Goal: Information Seeking & Learning: Learn about a topic

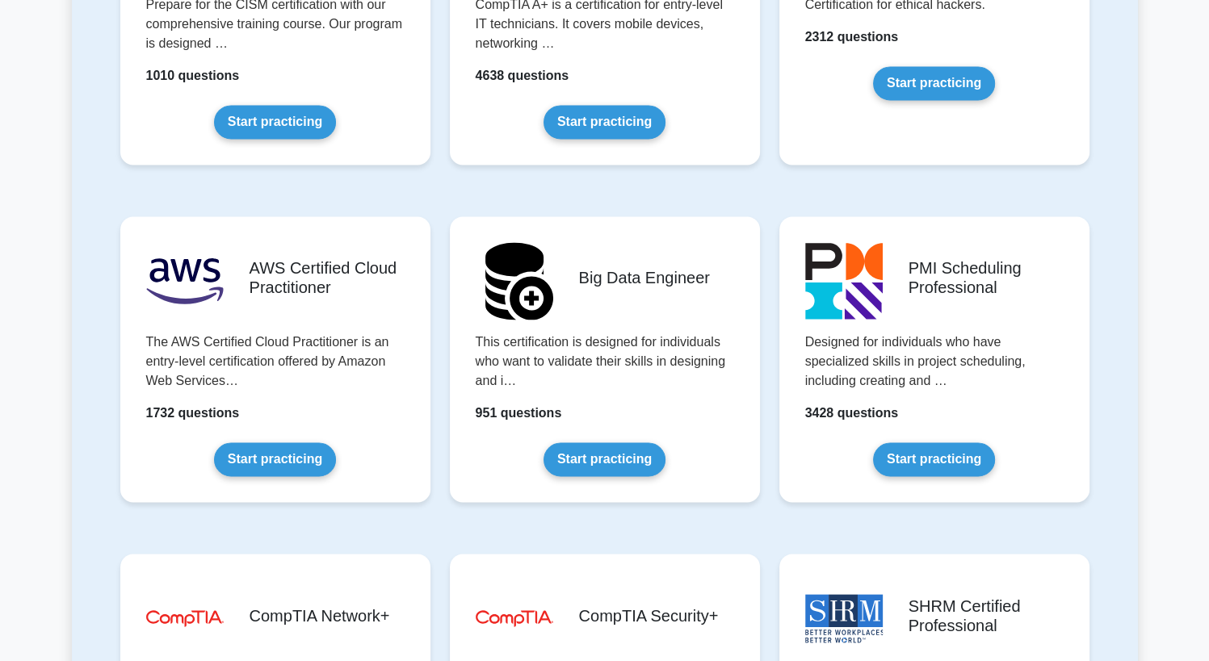
scroll to position [2587, 0]
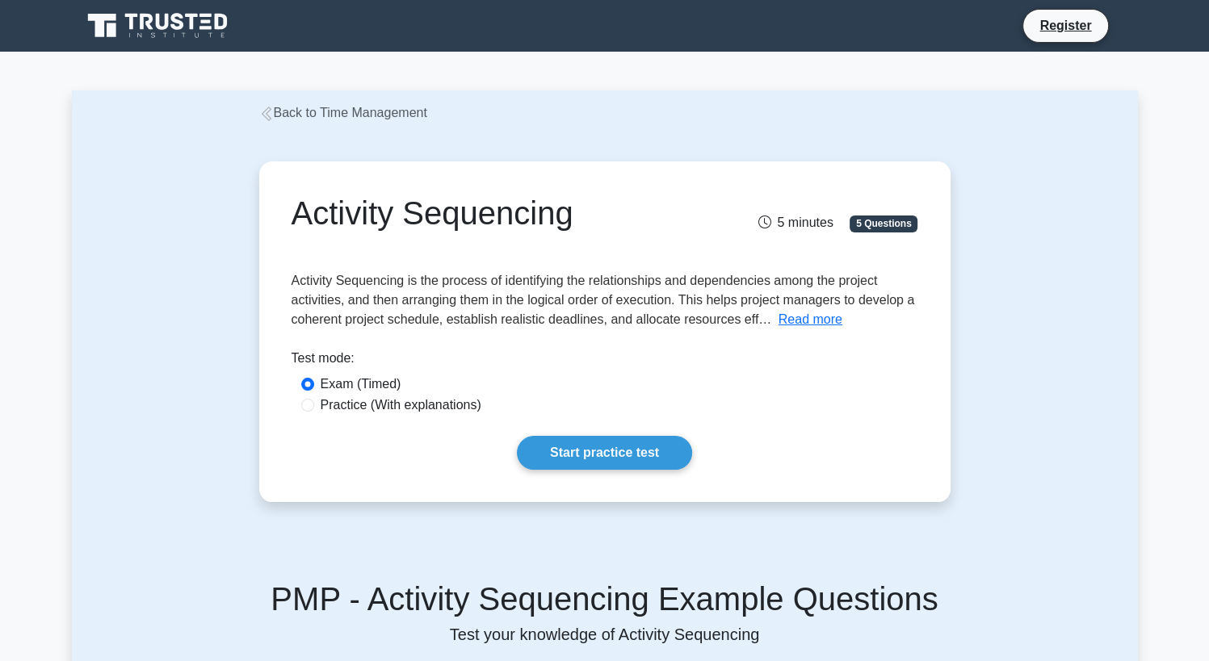
click at [320, 113] on link "Back to Time Management" at bounding box center [343, 113] width 168 height 14
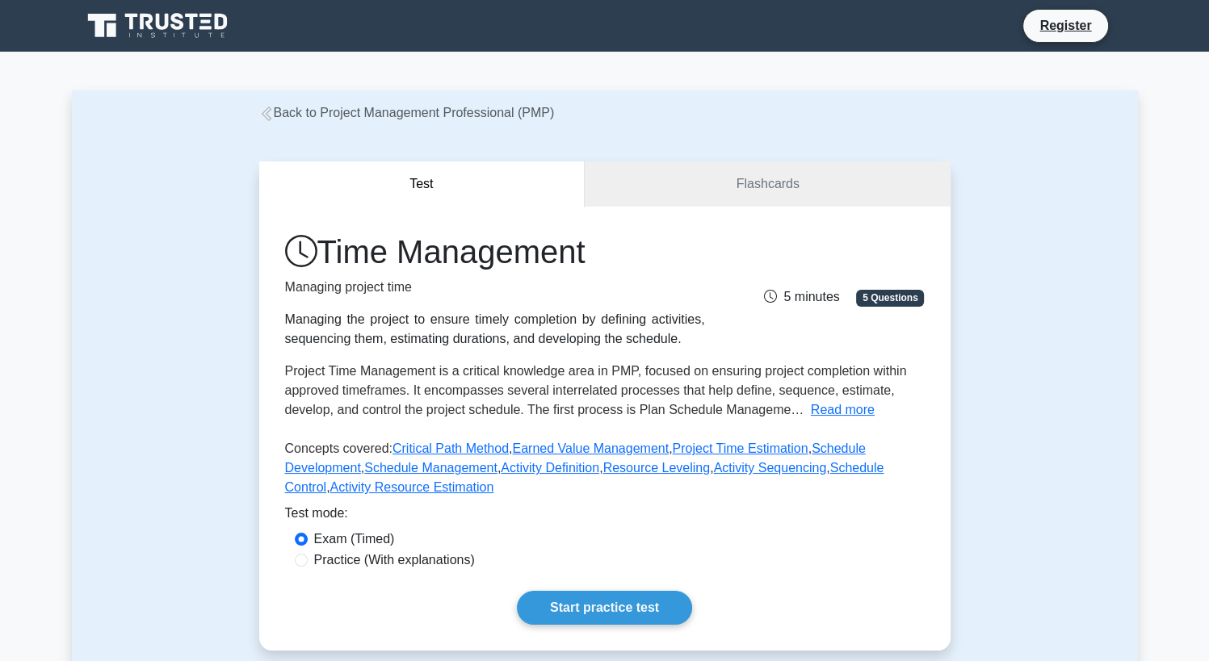
click at [313, 115] on link "Back to Project Management Professional (PMP)" at bounding box center [407, 113] width 296 height 14
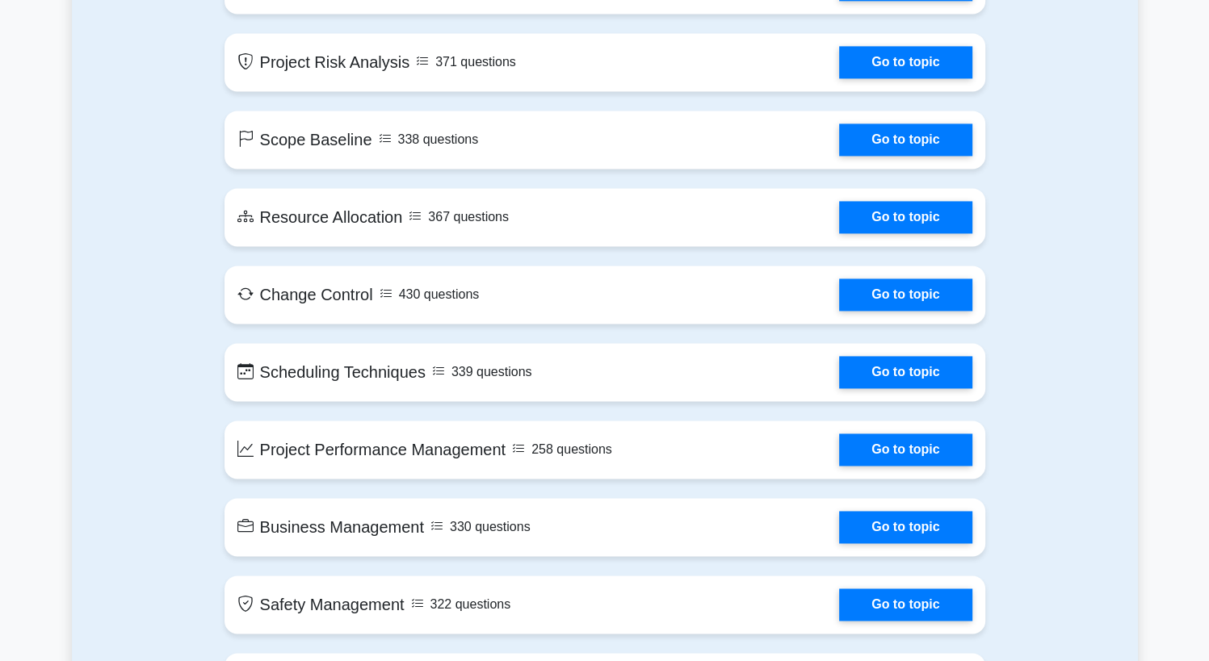
scroll to position [2894, 0]
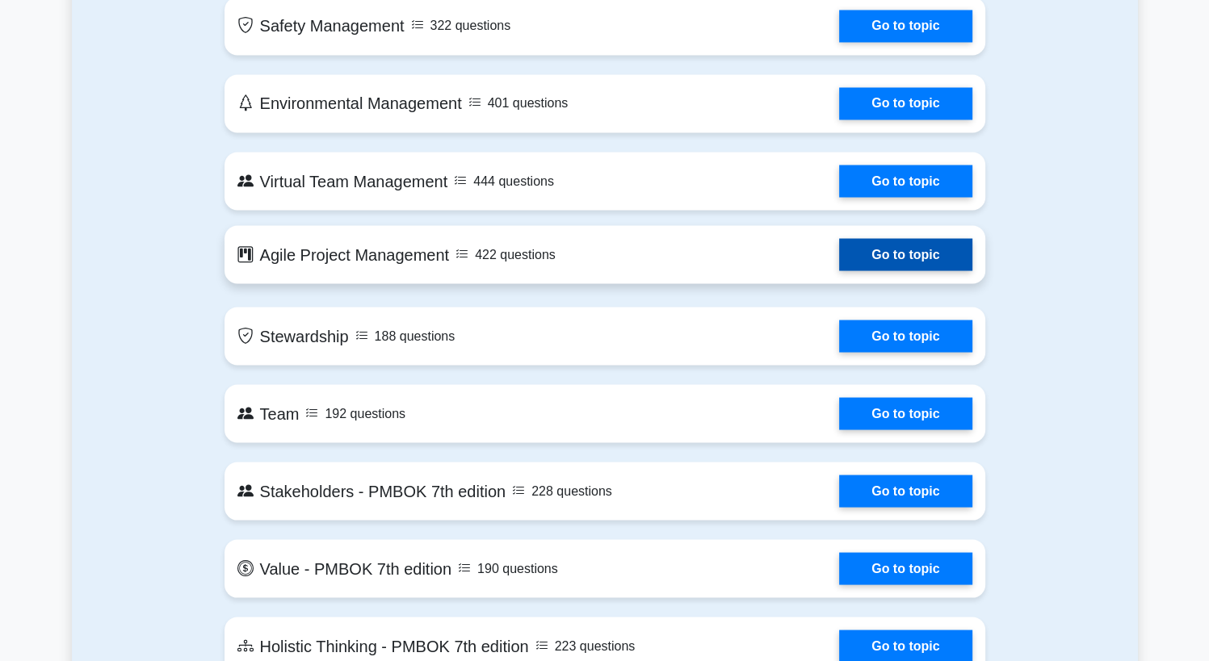
click at [839, 255] on link "Go to topic" at bounding box center [905, 254] width 132 height 32
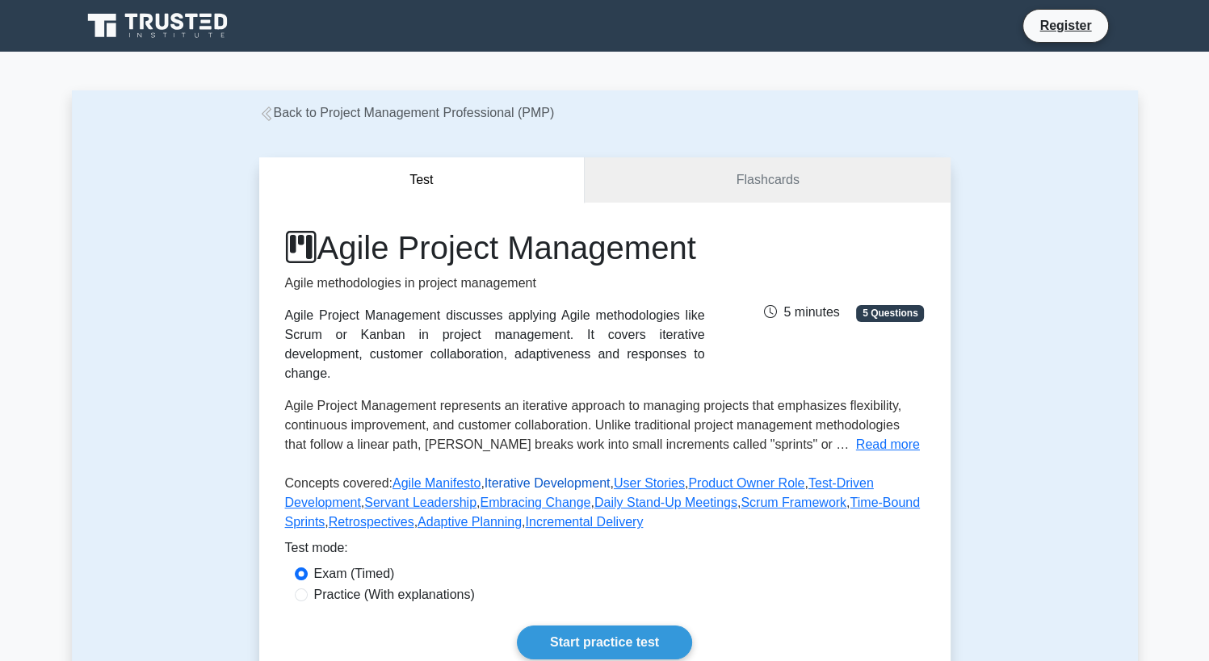
click at [514, 490] on link "Iterative Development" at bounding box center [548, 483] width 126 height 14
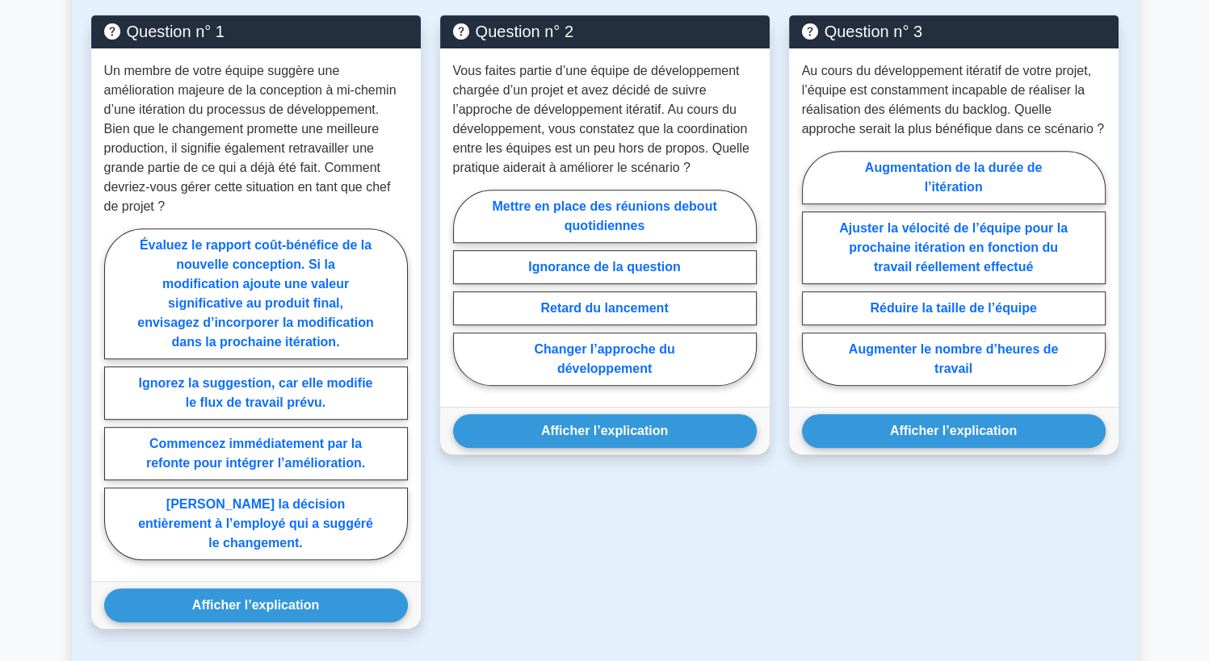
scroll to position [701, 0]
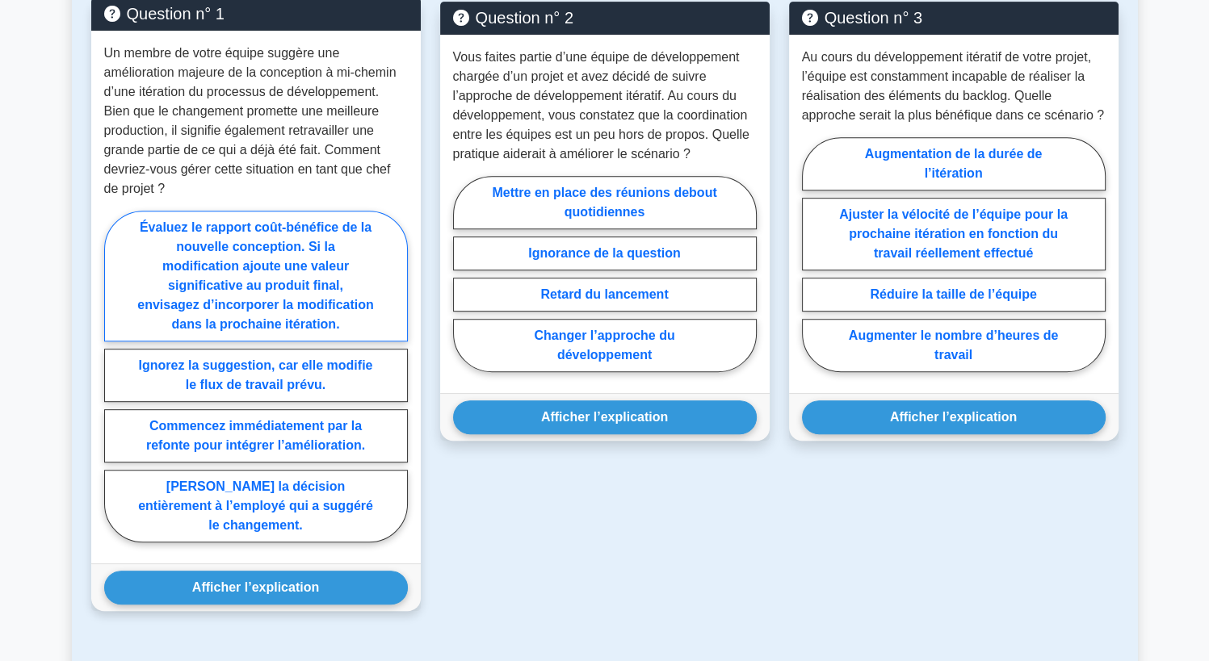
click at [271, 334] on label "Évaluez le rapport coût-bénéfice de la nouvelle conception. Si la modification …" at bounding box center [256, 276] width 304 height 131
click at [115, 376] on input "Évaluez le rapport coût-bénéfice de la nouvelle conception. Si la modification …" at bounding box center [109, 381] width 10 height 10
radio input "true"
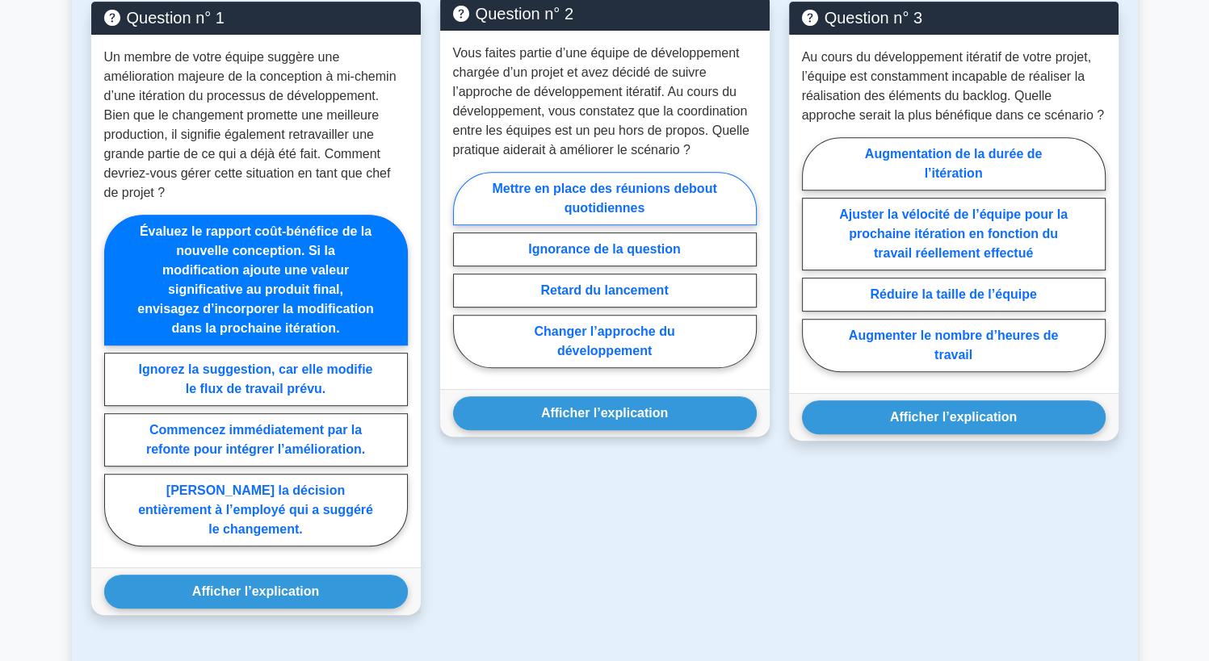
click at [598, 195] on label "Mettre en place des réunions debout quotidiennes" at bounding box center [605, 198] width 304 height 53
click at [464, 270] on input "Mettre en place des réunions debout quotidiennes" at bounding box center [458, 275] width 10 height 10
radio input "true"
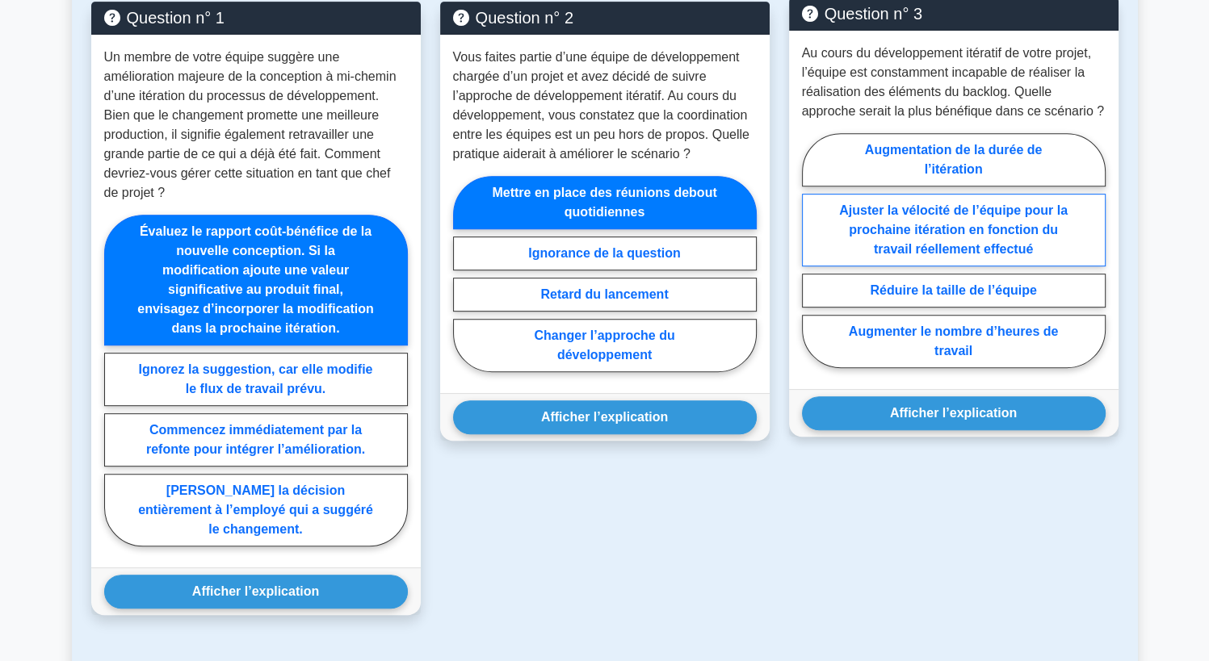
click at [921, 226] on label "Ajuster la vélocité de l’équipe pour la prochaine itération en fonction du trav…" at bounding box center [954, 230] width 304 height 73
click at [812, 250] on input "Ajuster la vélocité de l’équipe pour la prochaine itération en fonction du trav…" at bounding box center [807, 255] width 10 height 10
radio input "true"
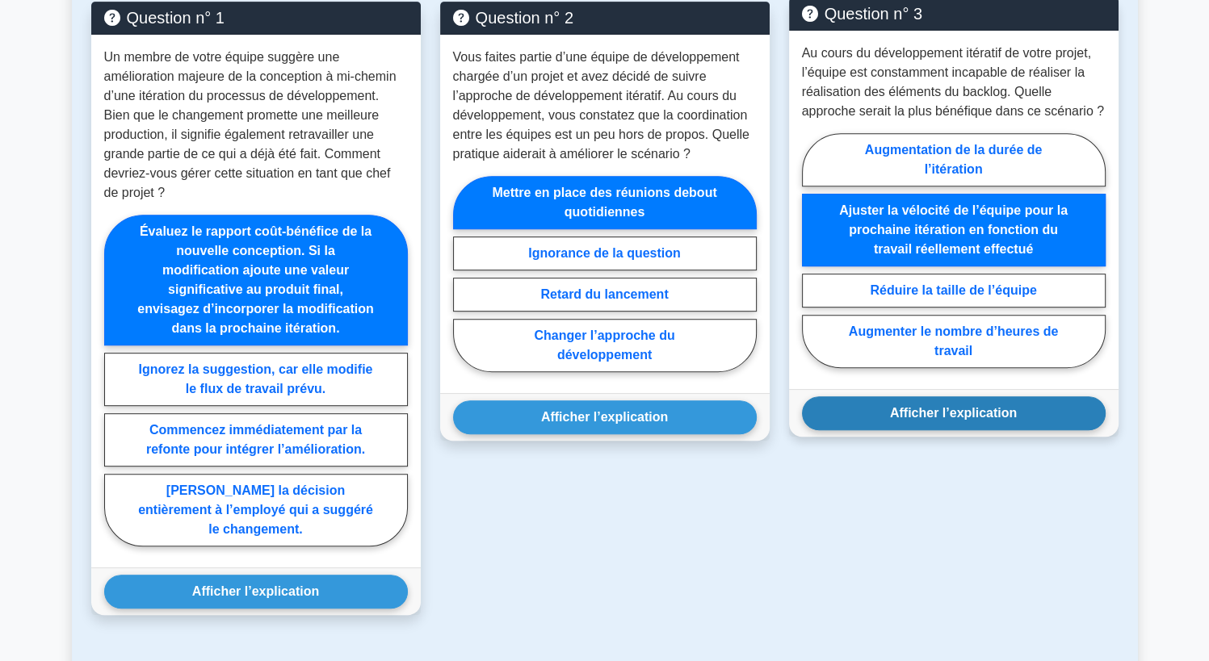
click at [901, 405] on button "Afficher l’explication" at bounding box center [954, 414] width 304 height 34
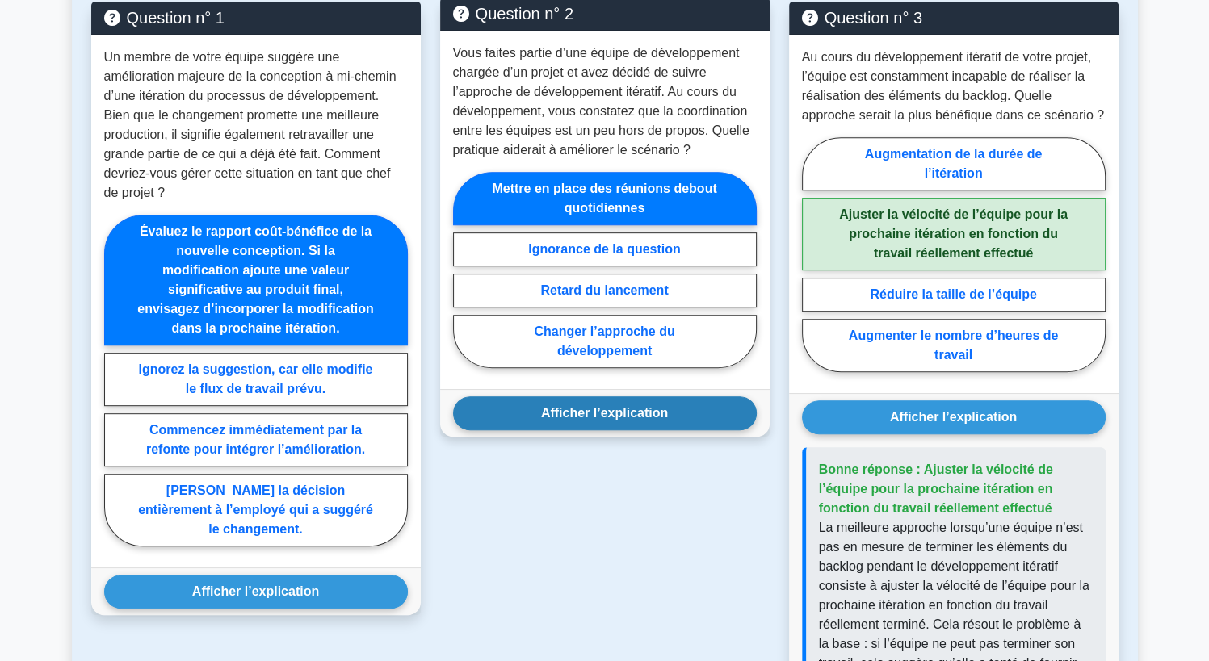
click at [657, 416] on button "Afficher l’explication" at bounding box center [605, 414] width 304 height 34
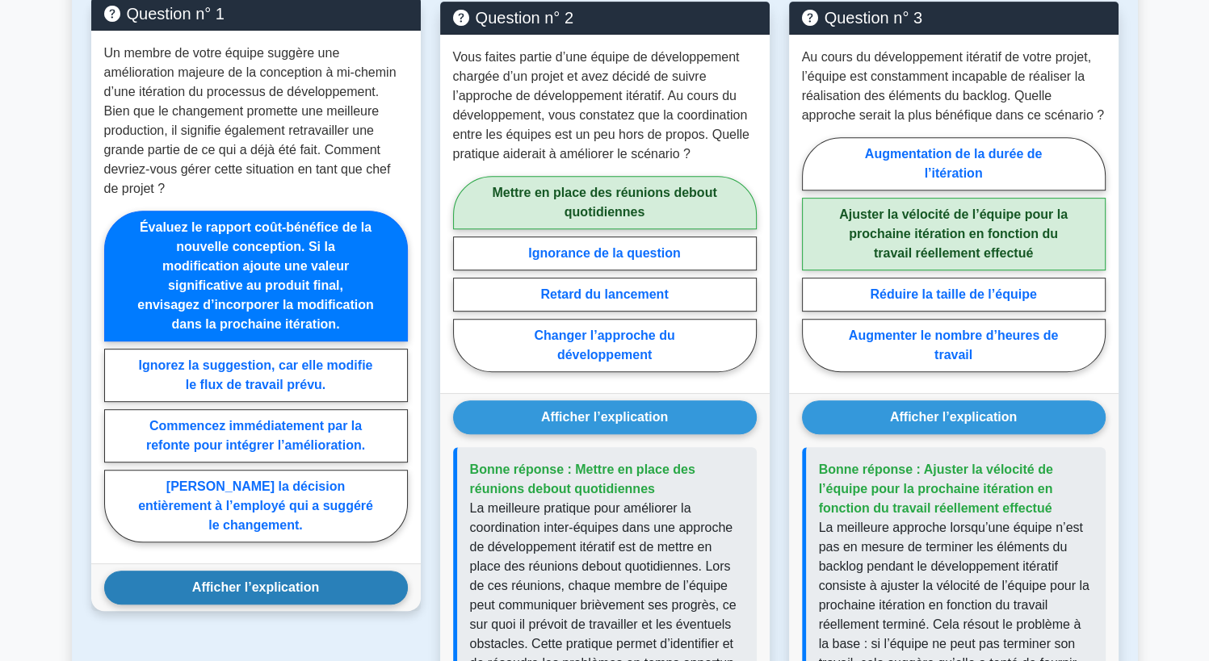
click at [329, 577] on button "Afficher l’explication" at bounding box center [256, 588] width 304 height 34
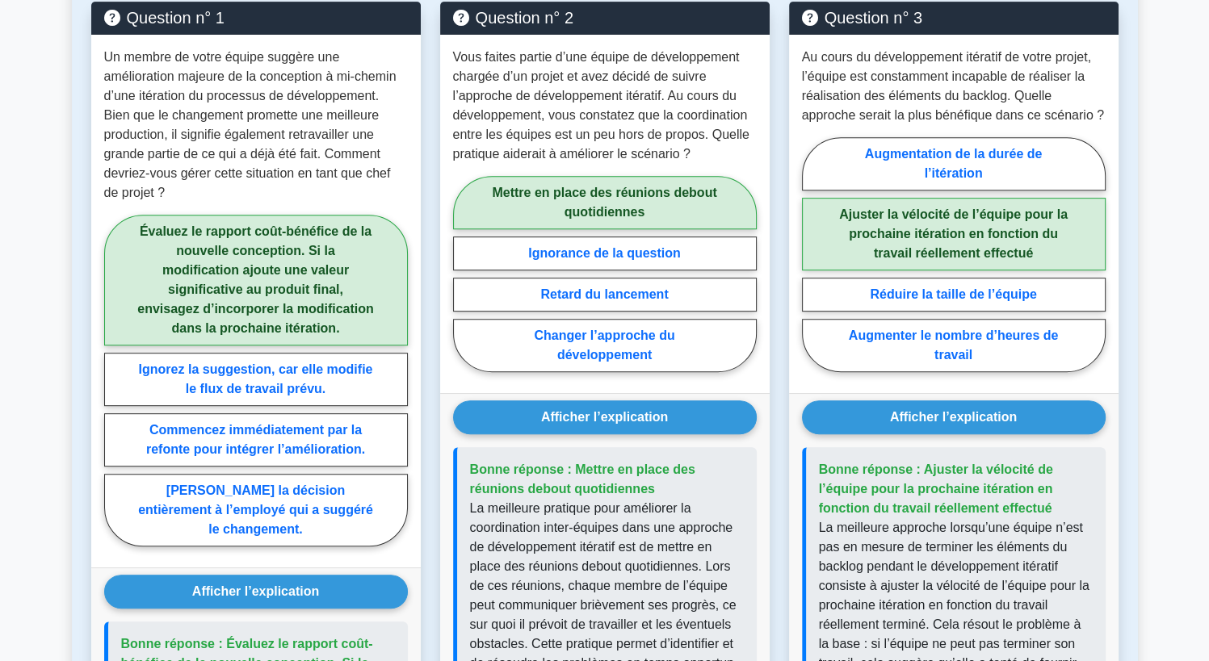
scroll to position [123, 0]
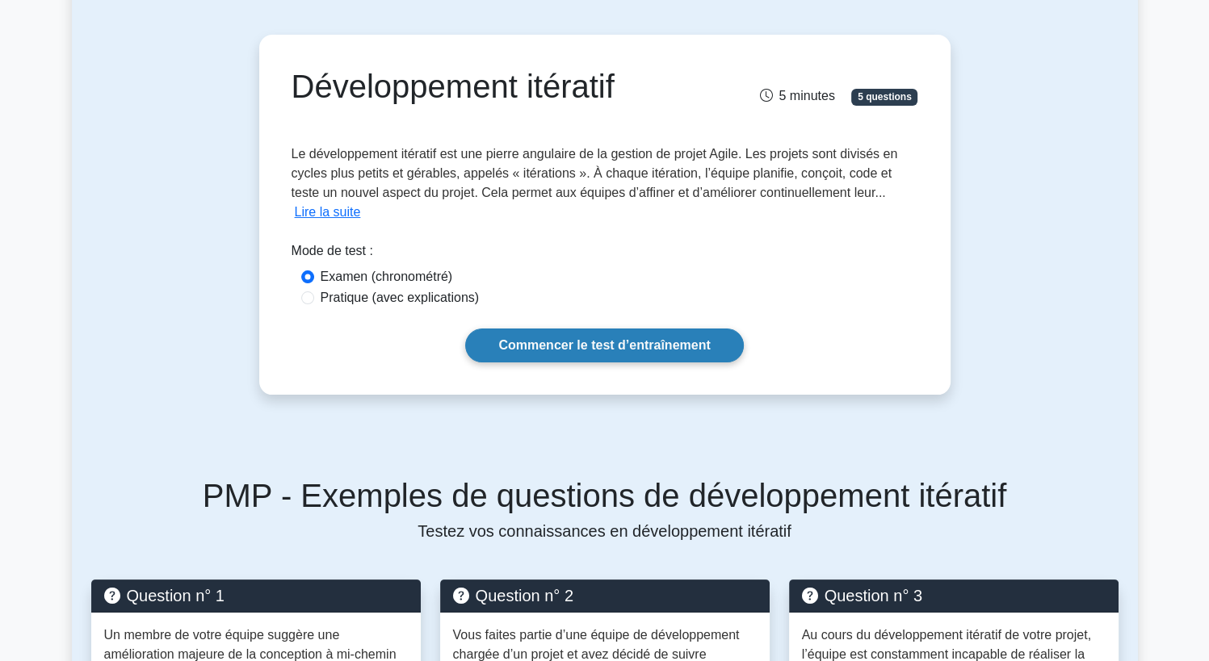
click at [629, 345] on link "Commencer le test d’entraînement" at bounding box center [604, 346] width 278 height 34
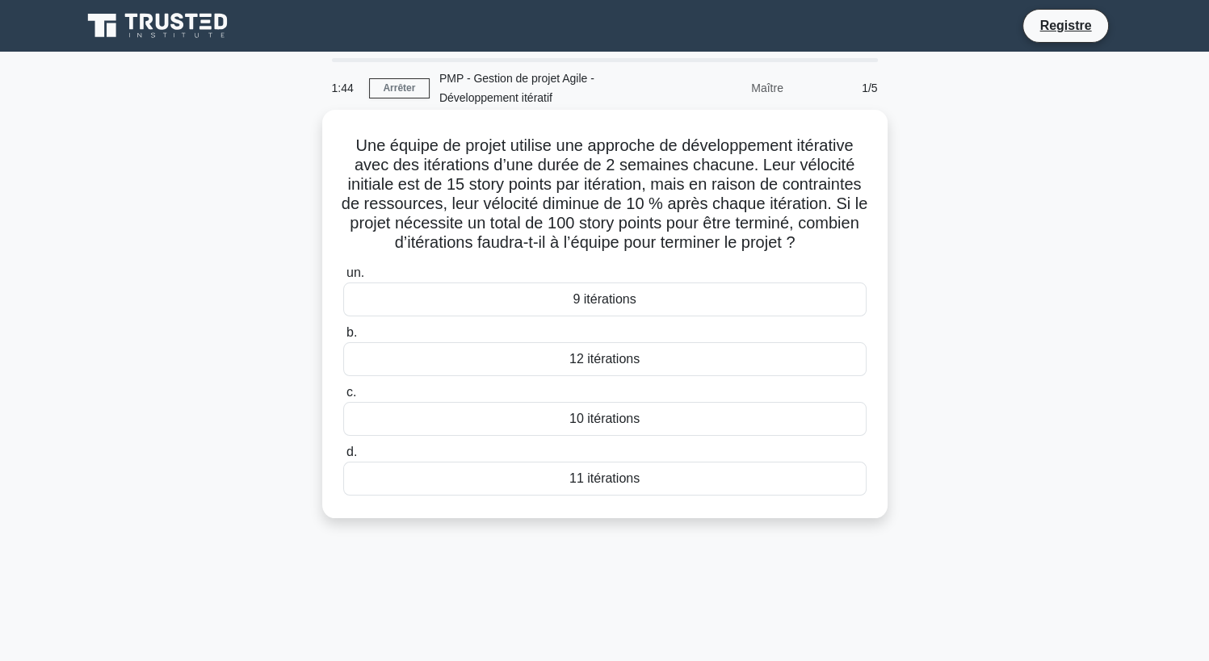
click at [614, 496] on div "11 itérations" at bounding box center [604, 479] width 523 height 34
click at [343, 458] on input "d. 11 itérations" at bounding box center [343, 452] width 0 height 10
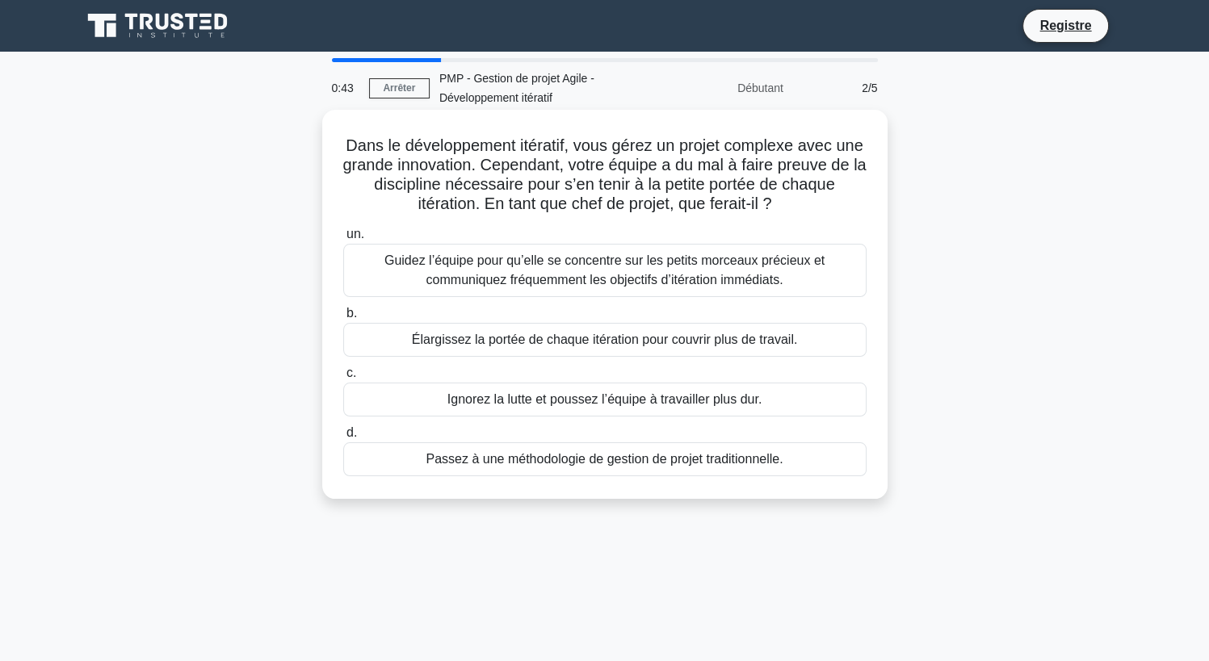
click at [564, 273] on div "Guidez l’équipe pour qu’elle se concentre sur les petits morceaux précieux et c…" at bounding box center [604, 270] width 523 height 53
click at [343, 240] on input "un. Guidez l’équipe pour qu’elle se concentre sur les petits morceaux précieux …" at bounding box center [343, 234] width 0 height 10
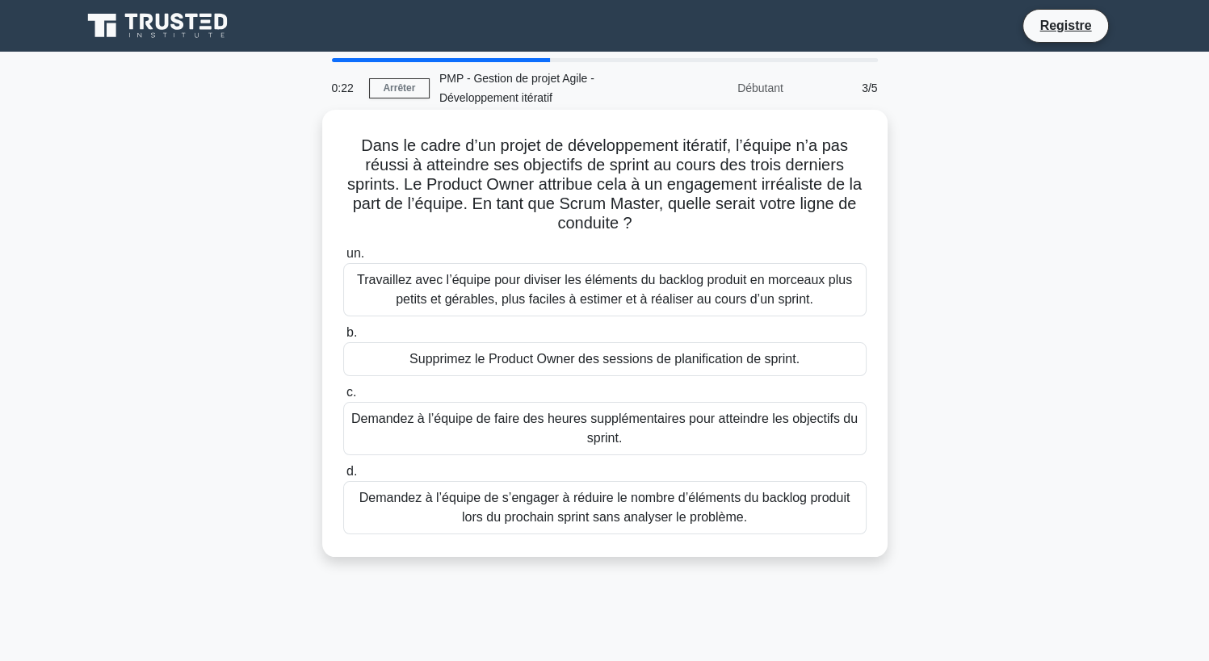
click at [553, 293] on div "Travaillez avec l’équipe pour diviser les éléments du backlog produit en morcea…" at bounding box center [604, 289] width 523 height 53
click at [343, 259] on input "un. Travaillez avec l’équipe pour diviser les éléments du backlog produit en mo…" at bounding box center [343, 254] width 0 height 10
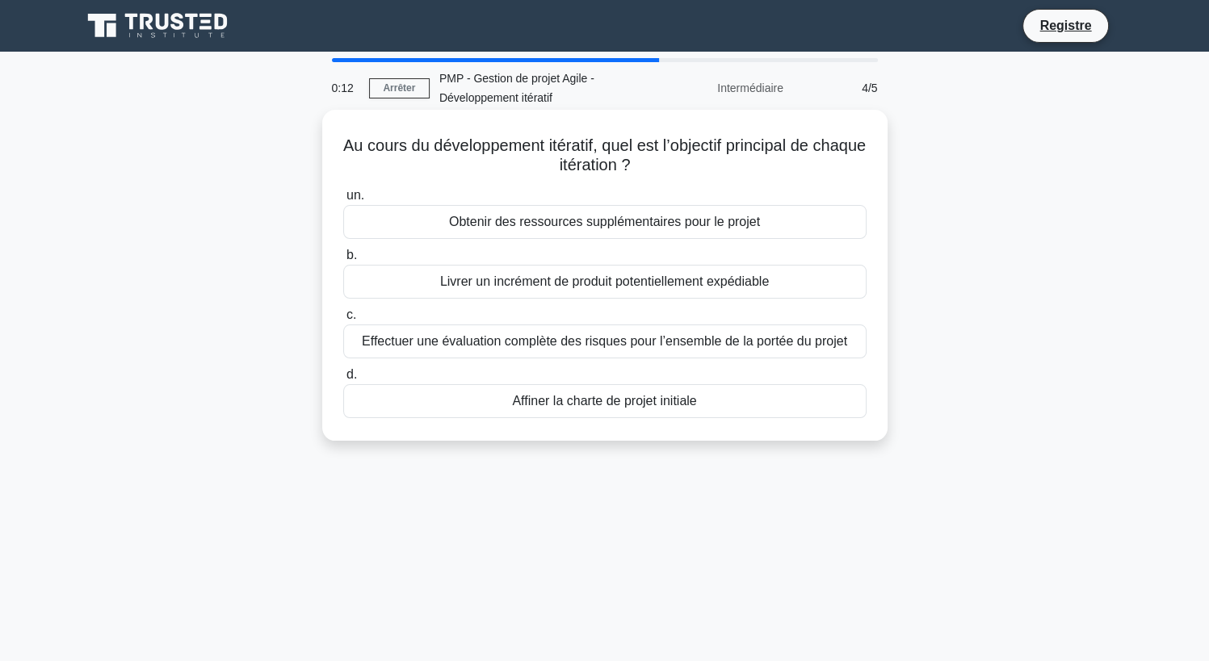
click at [536, 283] on div "Livrer un incrément de produit potentiellement expédiable" at bounding box center [604, 282] width 523 height 34
click at [343, 261] on input "b. Livrer un incrément de produit potentiellement expédiable" at bounding box center [343, 255] width 0 height 10
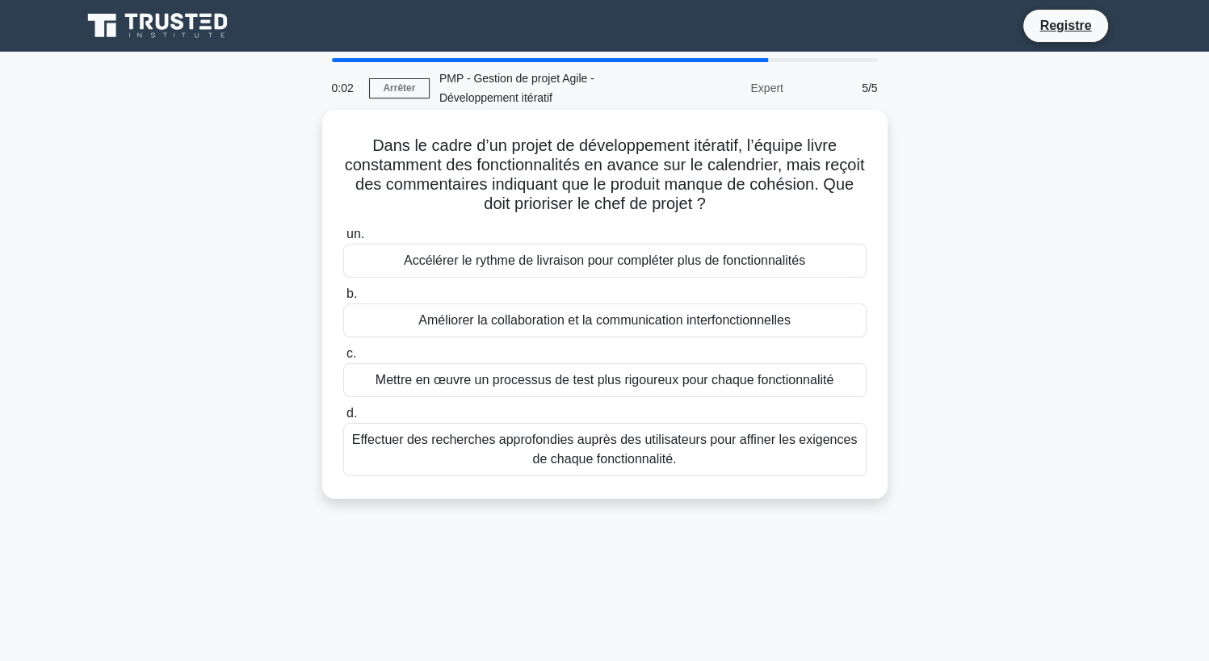
click at [523, 324] on div "Améliorer la collaboration et la communication interfonctionnelles" at bounding box center [604, 321] width 523 height 34
click at [343, 300] on input "b. Améliorer la collaboration et la communication interfonctionnelles" at bounding box center [343, 294] width 0 height 10
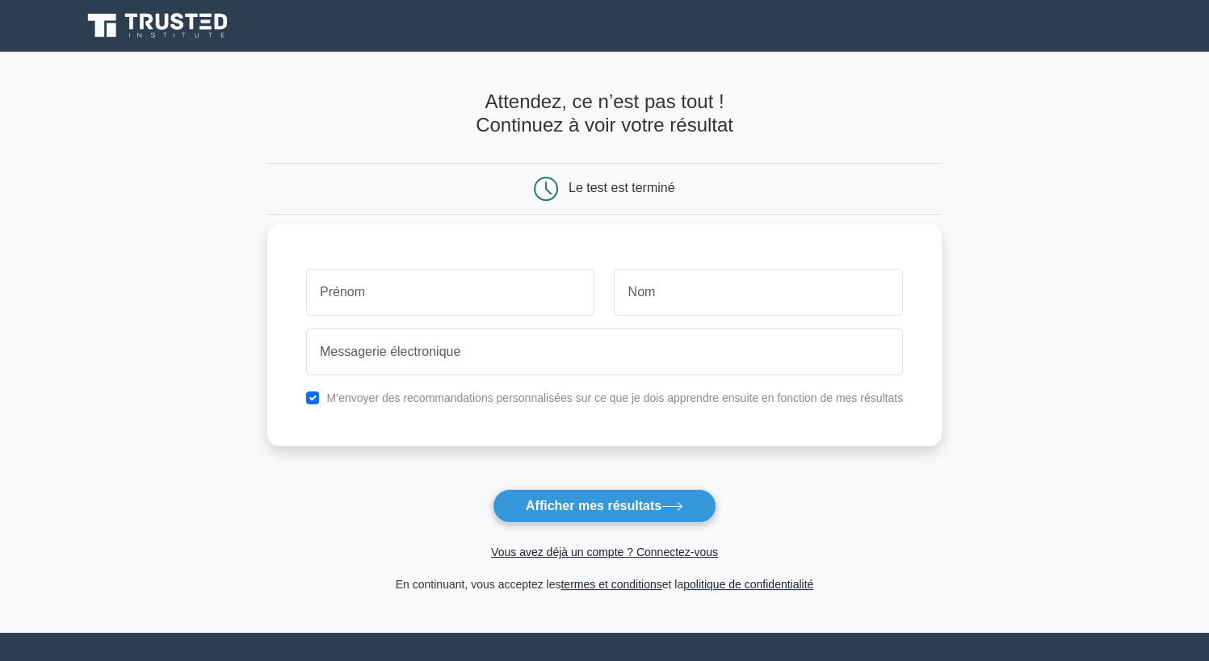
click at [429, 289] on input "text" at bounding box center [450, 292] width 289 height 47
click at [569, 552] on link "Vous avez déjà un compte ? Connectez-vous" at bounding box center [604, 552] width 227 height 13
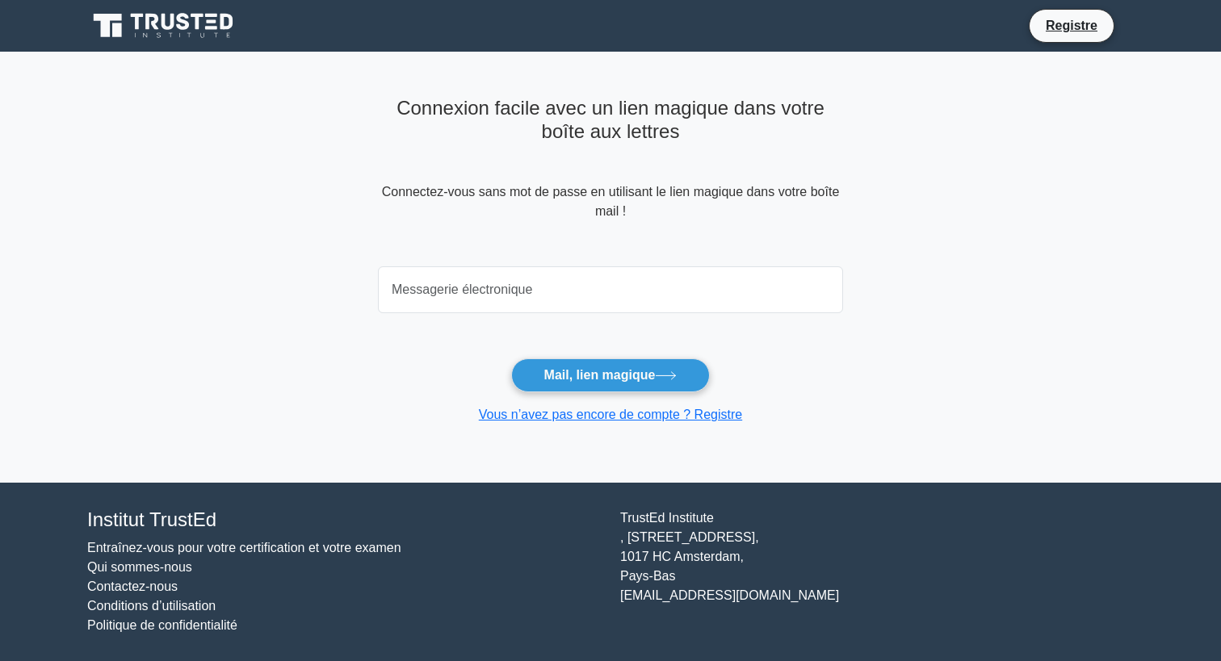
click at [509, 293] on input "email" at bounding box center [610, 289] width 465 height 47
type input "[EMAIL_ADDRESS][DOMAIN_NAME]"
click at [585, 374] on font "Mail, lien magique" at bounding box center [599, 375] width 111 height 14
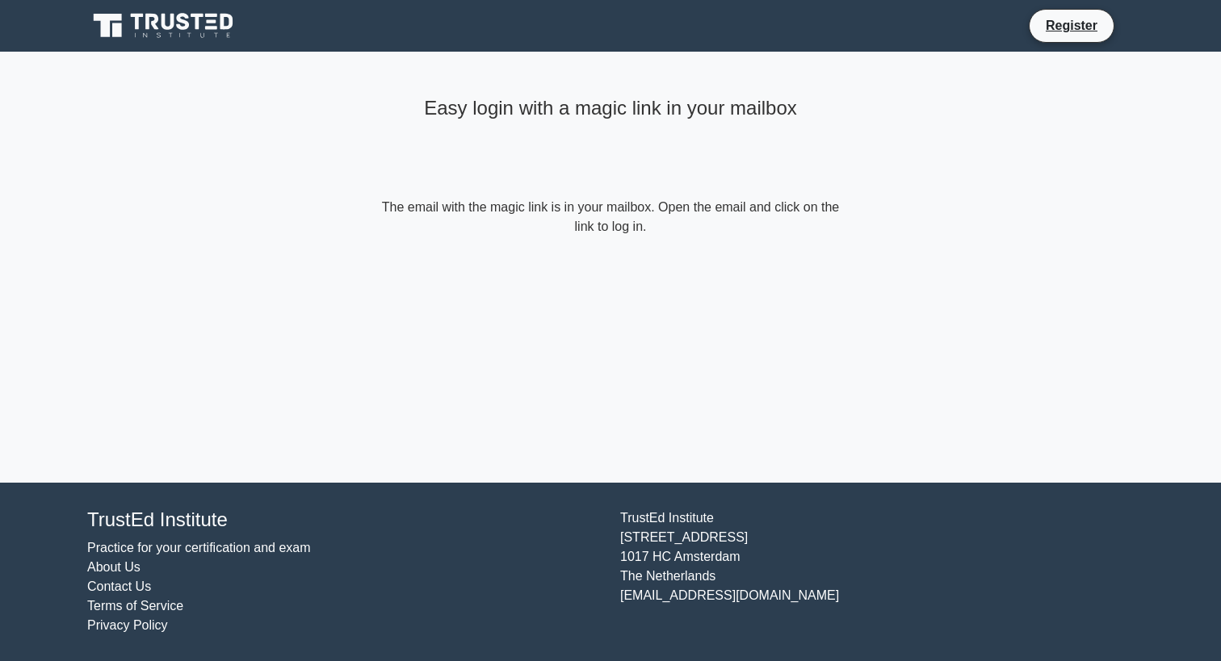
click at [652, 282] on div "Easy login with a magic link in your mailbox The email with the magic link is i…" at bounding box center [610, 267] width 485 height 431
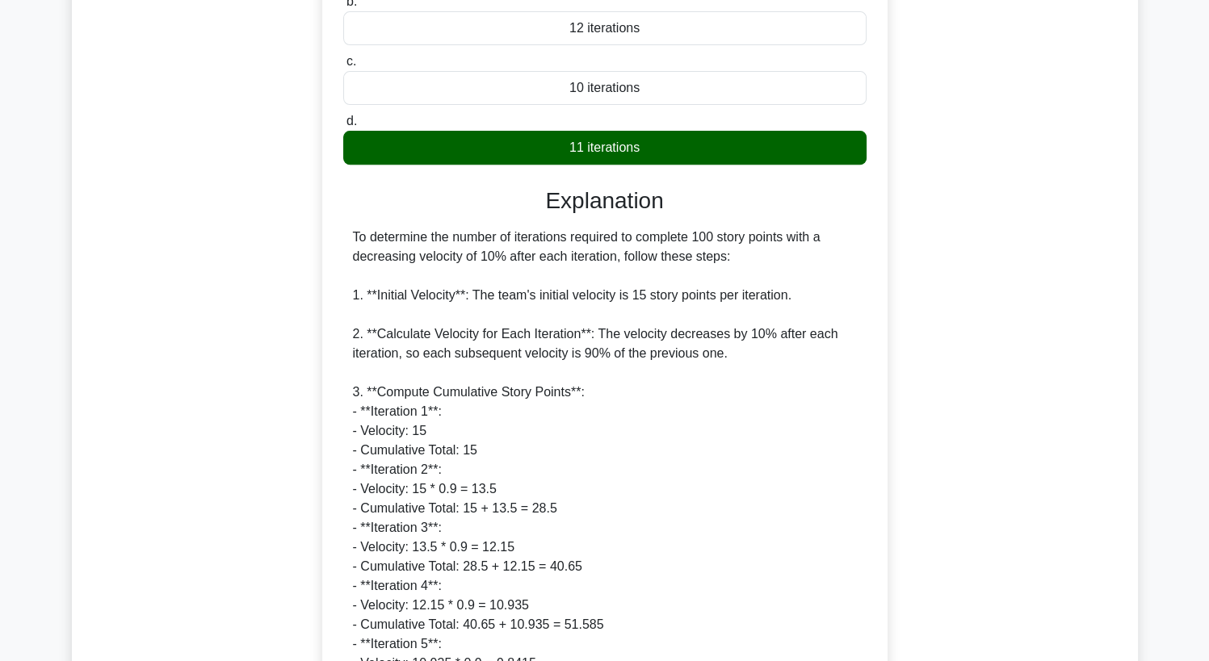
scroll to position [18, 0]
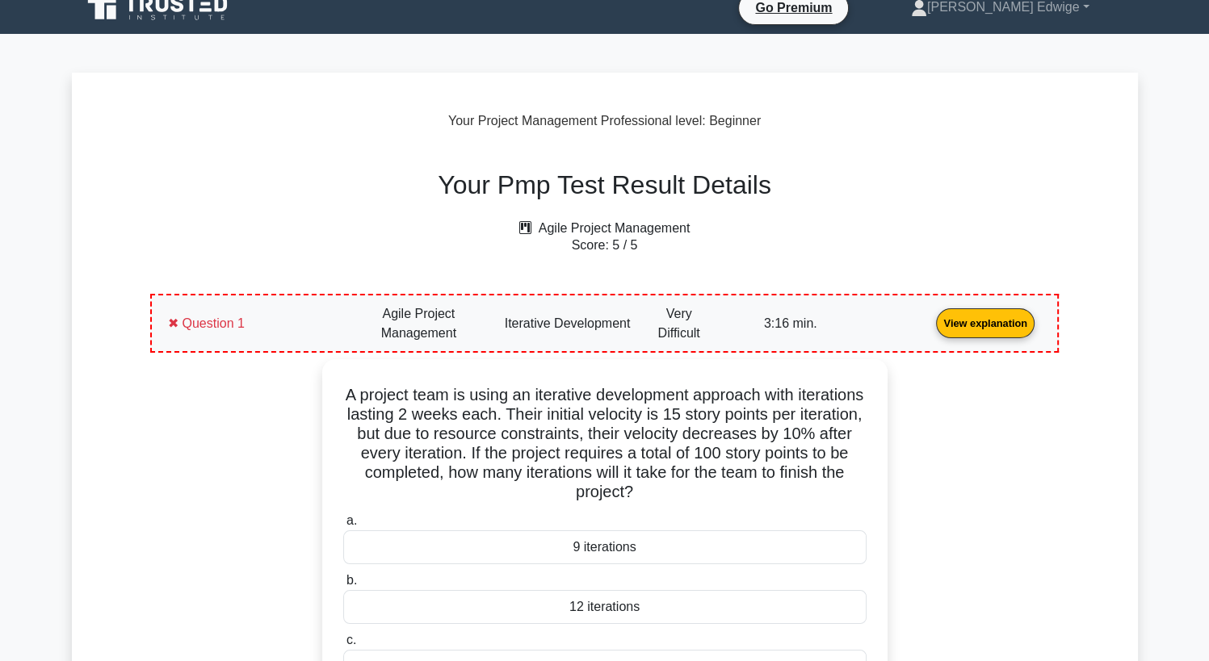
click at [1013, 316] on link "View explanation" at bounding box center [984, 323] width 111 height 14
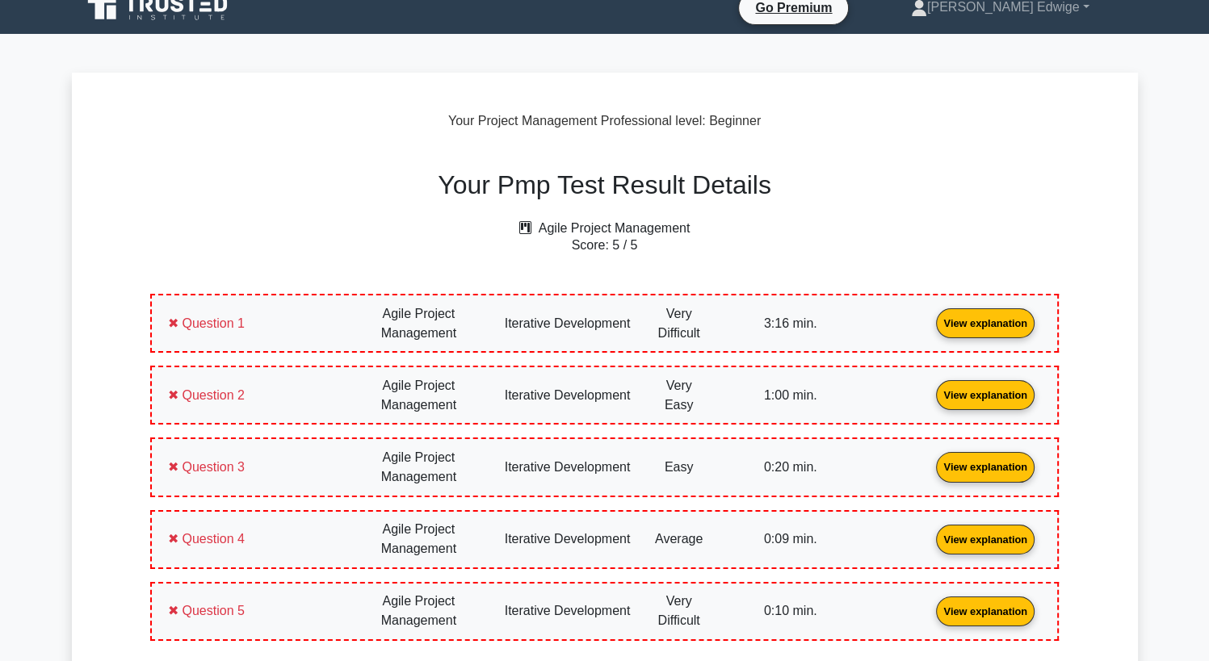
click at [982, 401] on link "View explanation" at bounding box center [984, 395] width 111 height 14
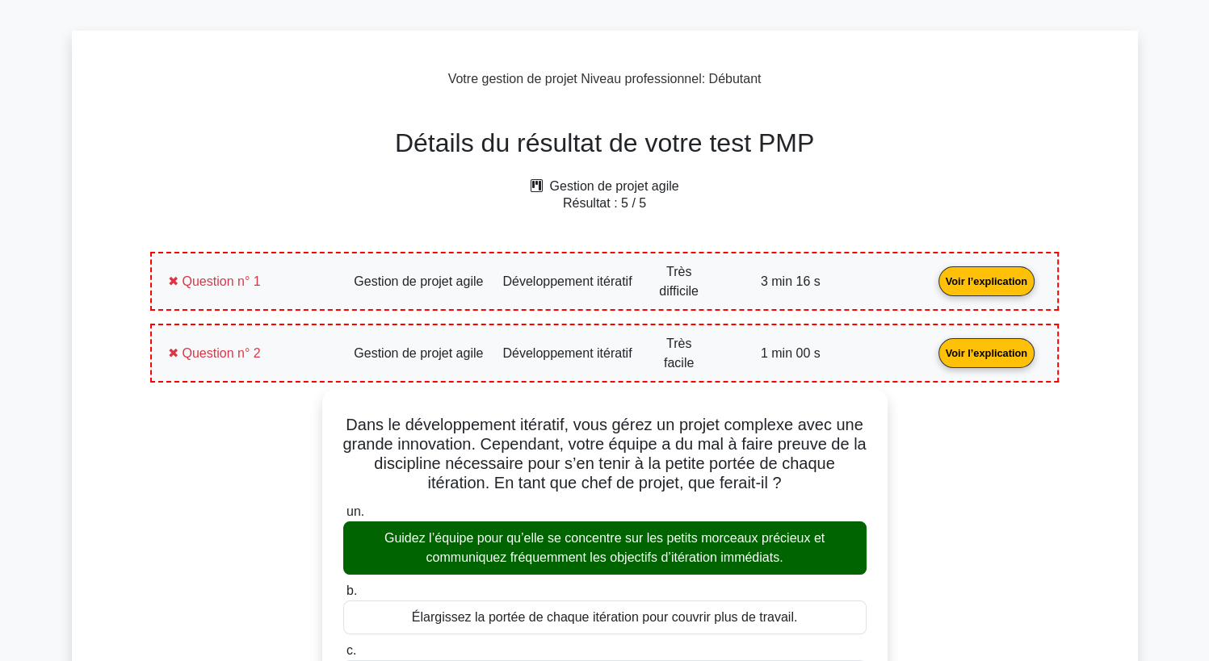
scroll to position [47, 0]
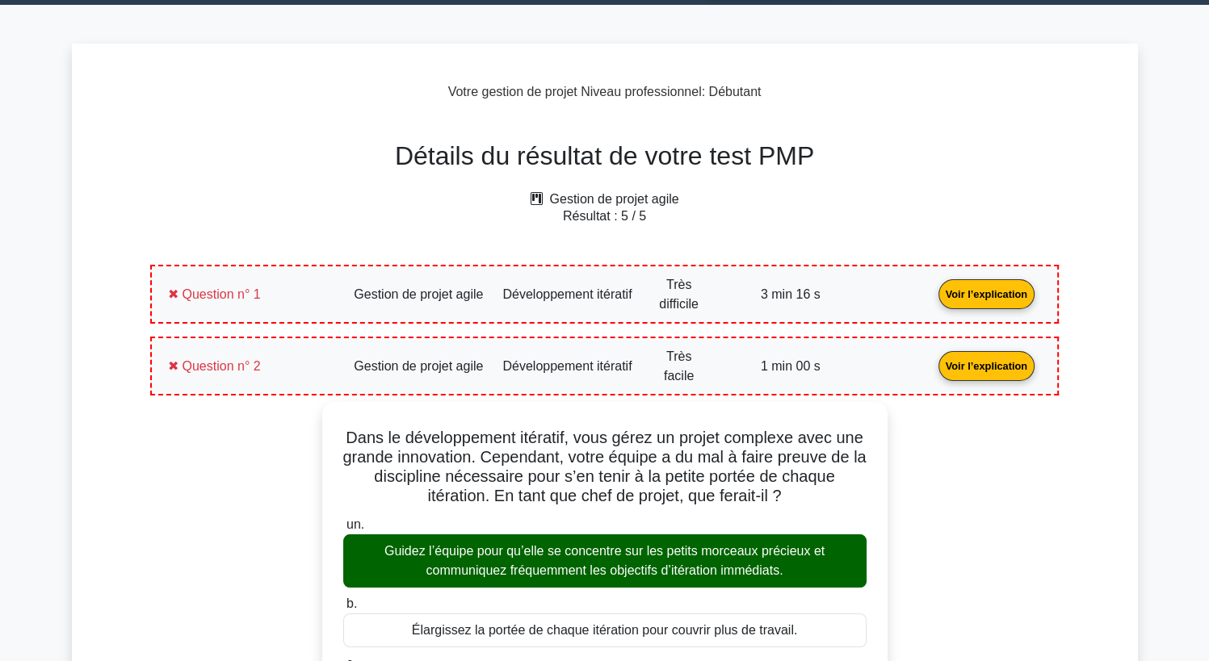
click at [1001, 360] on link "Voir l’explication" at bounding box center [986, 366] width 109 height 14
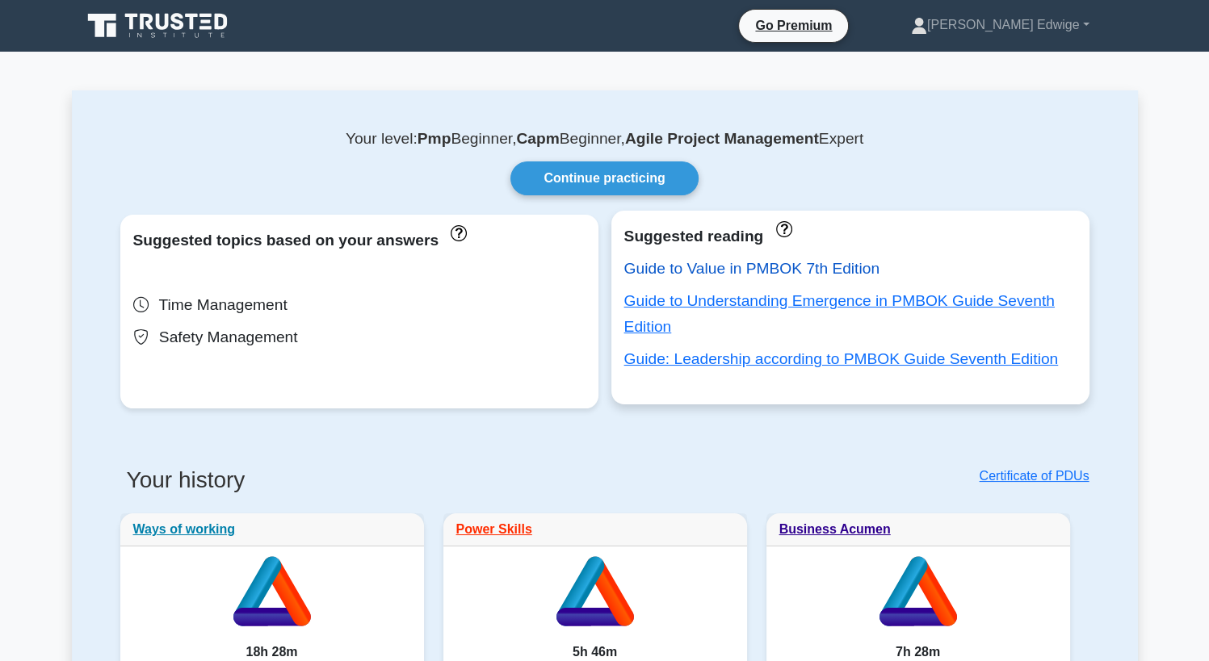
click at [646, 277] on link "Guide to Value in PMBOK 7th Edition" at bounding box center [751, 268] width 255 height 17
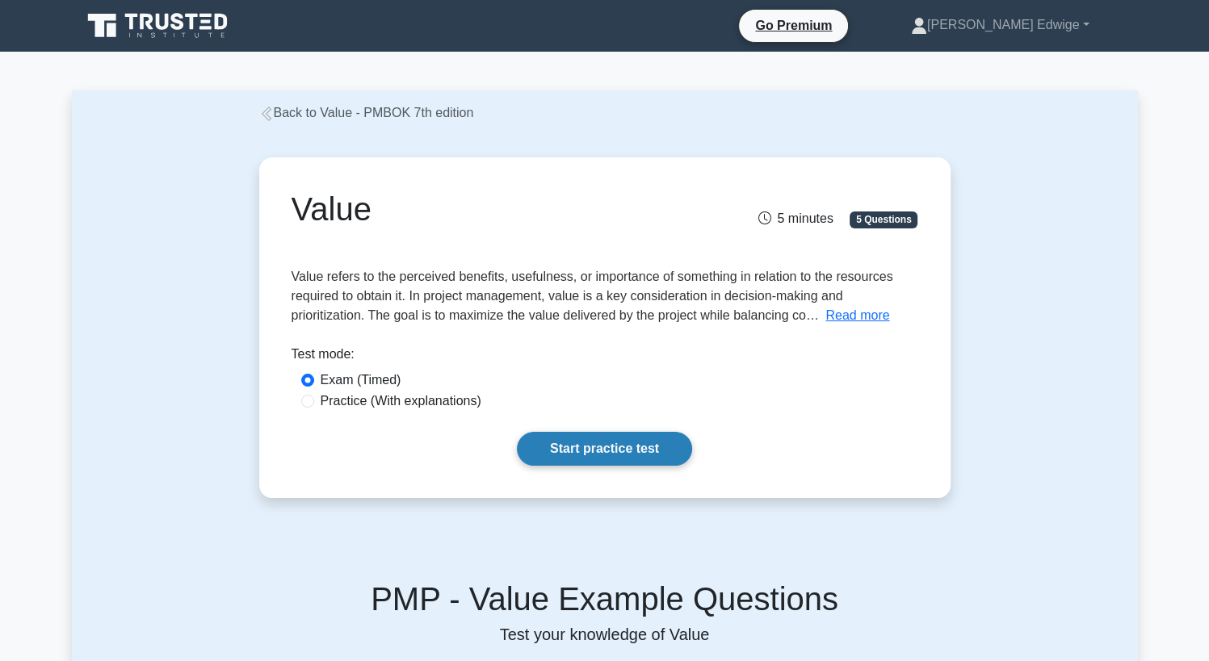
click at [602, 455] on link "Start practice test" at bounding box center [604, 449] width 175 height 34
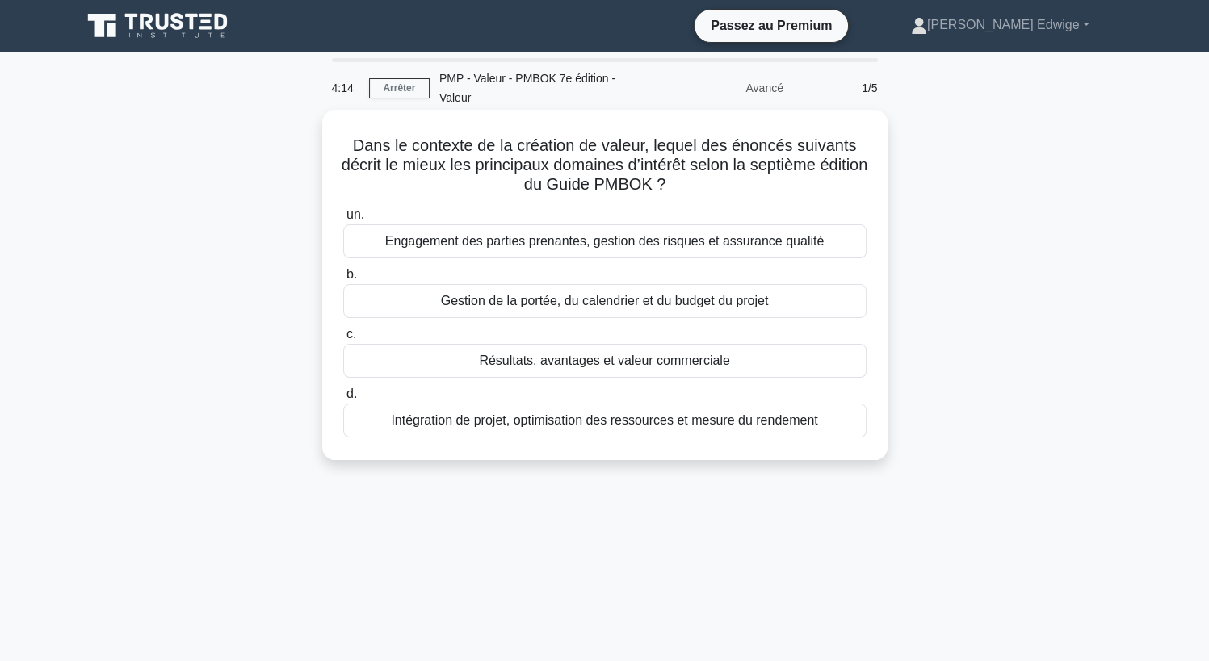
click at [568, 248] on div "Engagement des parties prenantes, gestion des risques et assurance qualité" at bounding box center [604, 241] width 523 height 34
click at [343, 220] on input "un. Engagement des parties prenantes, gestion des risques et assurance qualité" at bounding box center [343, 215] width 0 height 10
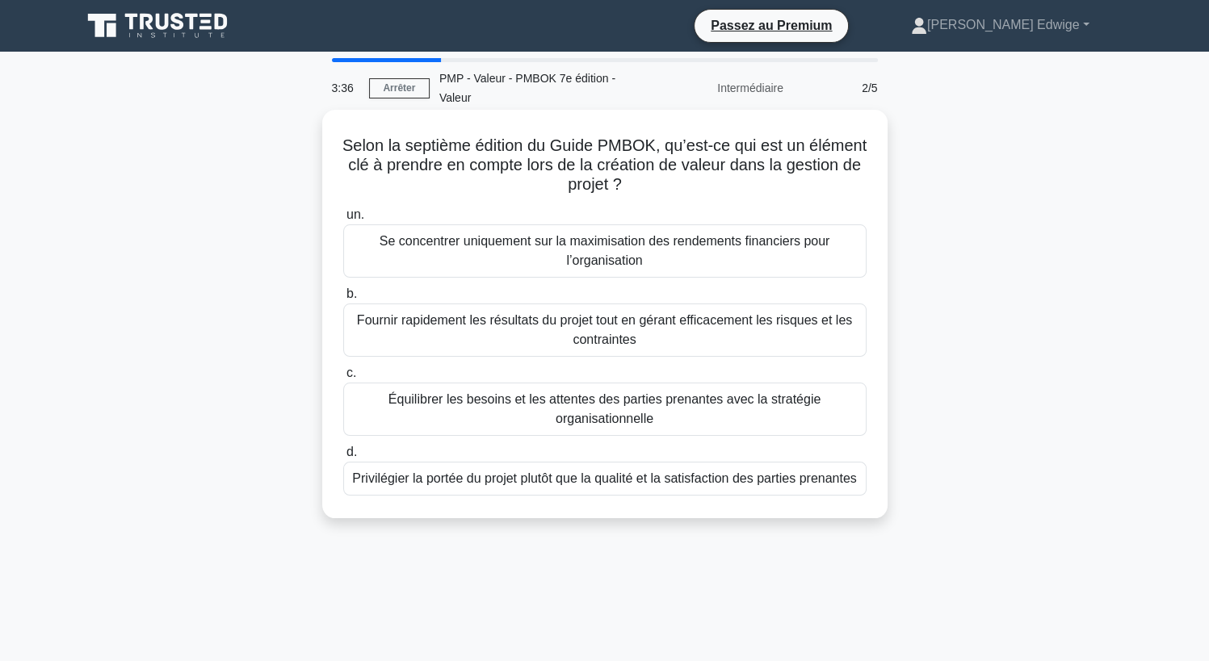
click at [565, 411] on div "Équilibrer les besoins et les attentes des parties prenantes avec la stratégie …" at bounding box center [604, 409] width 523 height 53
click at [343, 379] on input "c. Équilibrer les besoins et les attentes des parties prenantes avec la stratég…" at bounding box center [343, 373] width 0 height 10
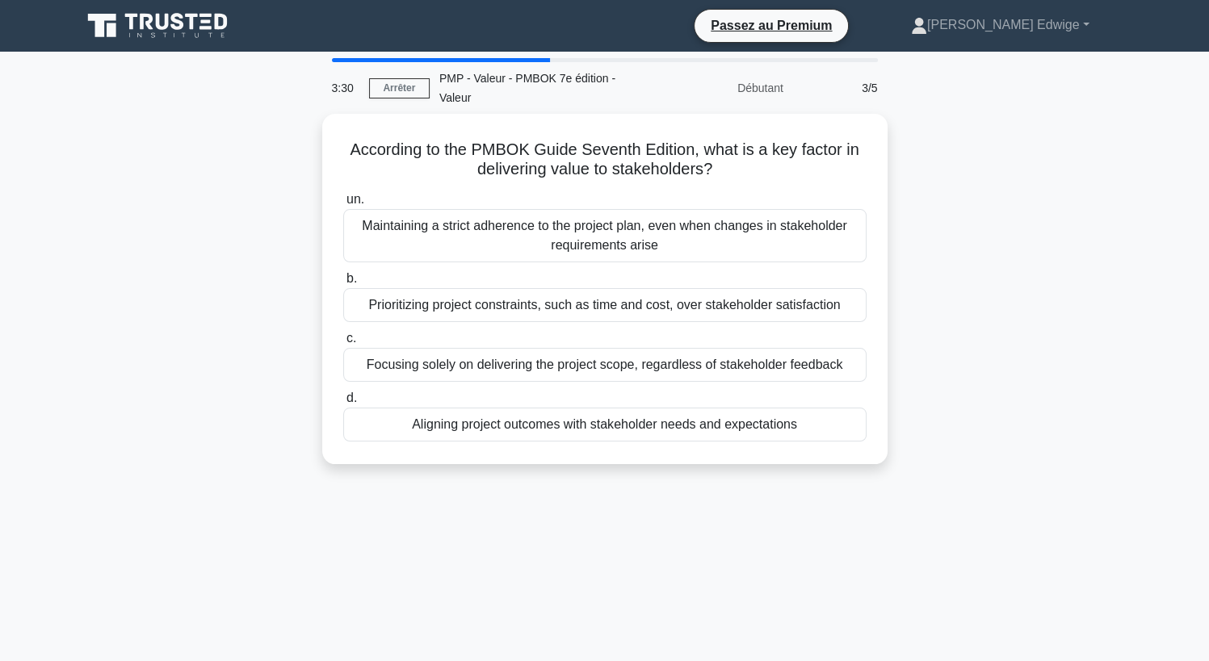
click at [979, 222] on div "According to the PMBOK Guide Seventh Edition, what is a key factor in deliverin…" at bounding box center [605, 299] width 1066 height 370
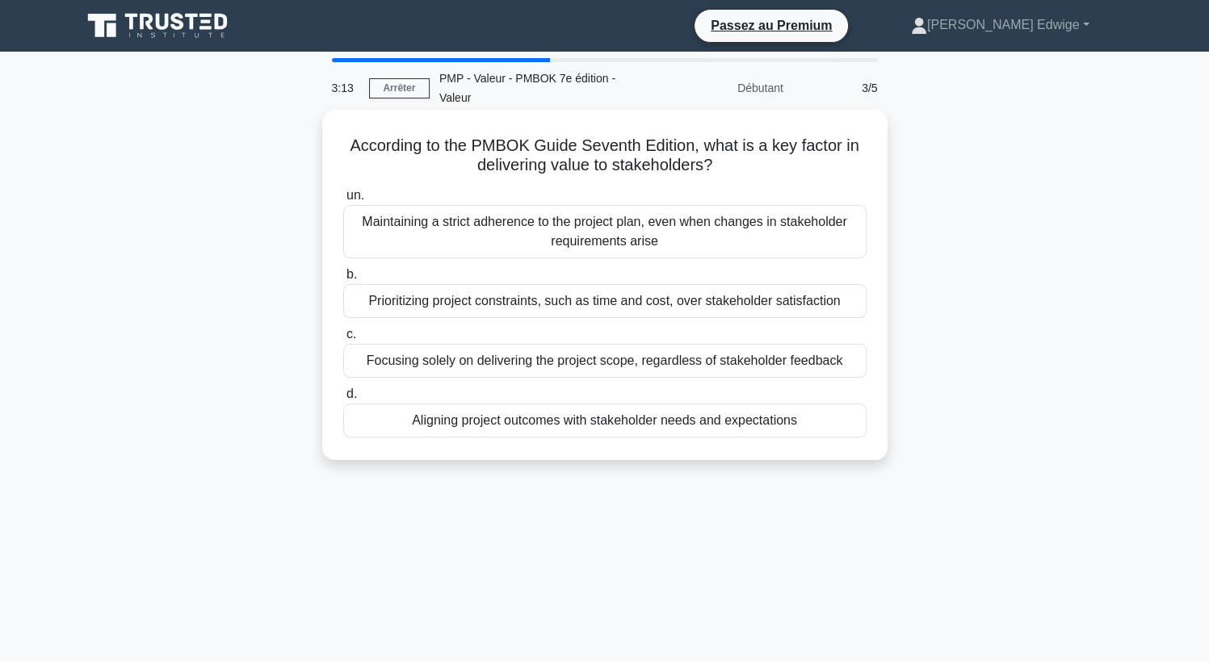
drag, startPoint x: 979, startPoint y: 222, endPoint x: 578, endPoint y: 438, distance: 455.3
click at [578, 438] on div "un. Maintaining a strict adherence to the project plan, even when changes in st…" at bounding box center [605, 312] width 543 height 258
click at [558, 419] on div "Aligning project outcomes with stakeholder needs and expectations" at bounding box center [604, 421] width 523 height 34
click at [343, 400] on input "d. Aligning project outcomes with stakeholder needs and expectations" at bounding box center [343, 394] width 0 height 10
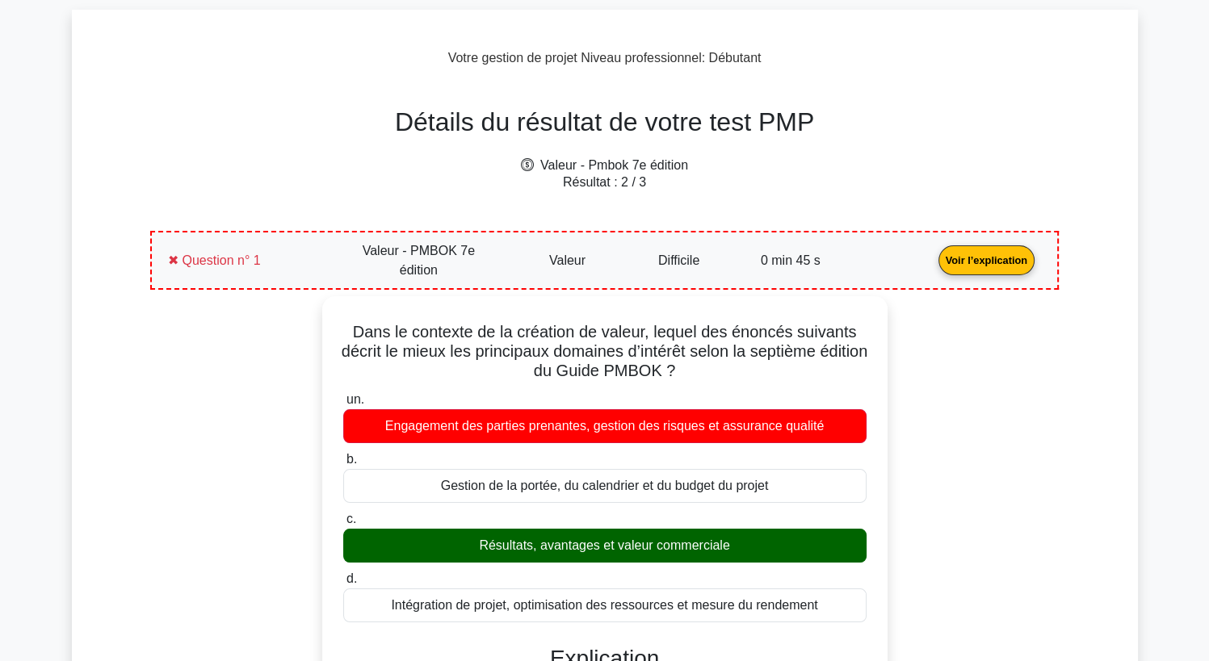
scroll to position [77, 0]
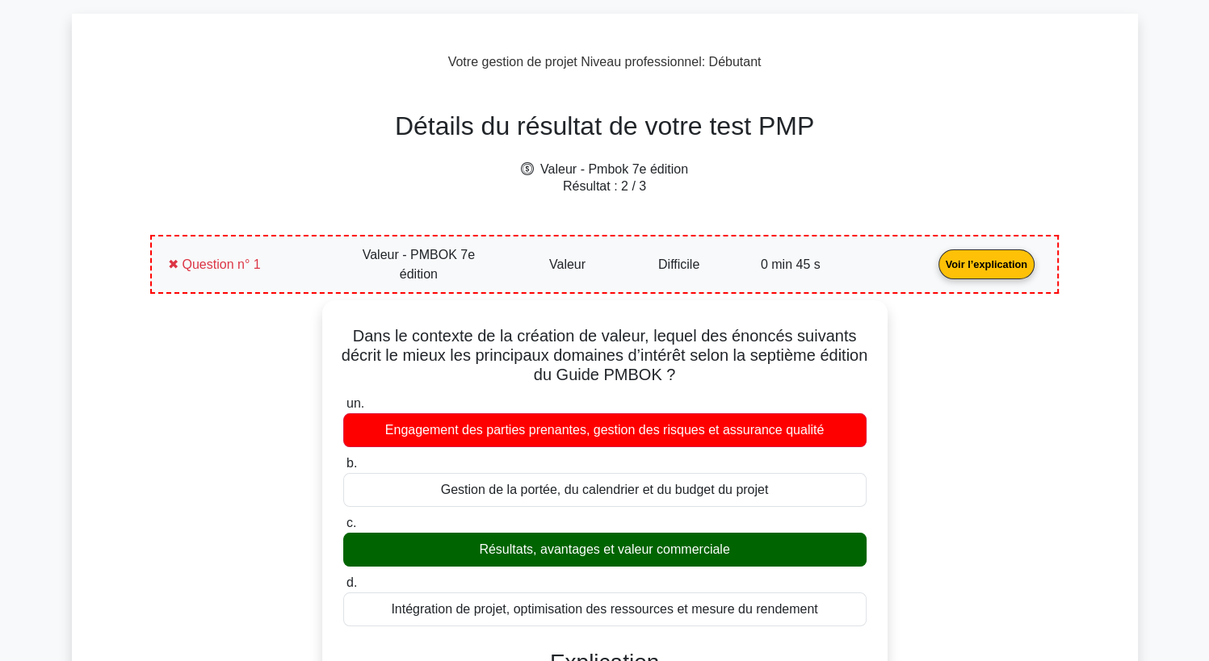
click at [1009, 271] on link "Voir l’explication" at bounding box center [986, 264] width 109 height 14
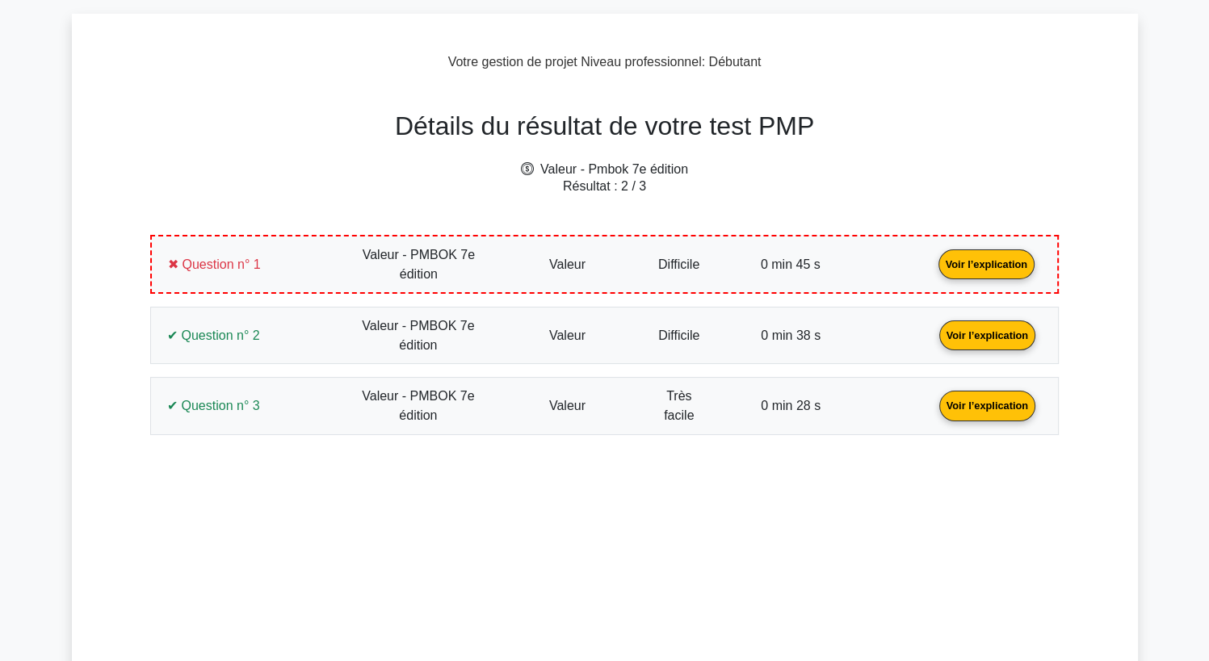
click at [969, 266] on link "Voir l’explication" at bounding box center [986, 264] width 109 height 14
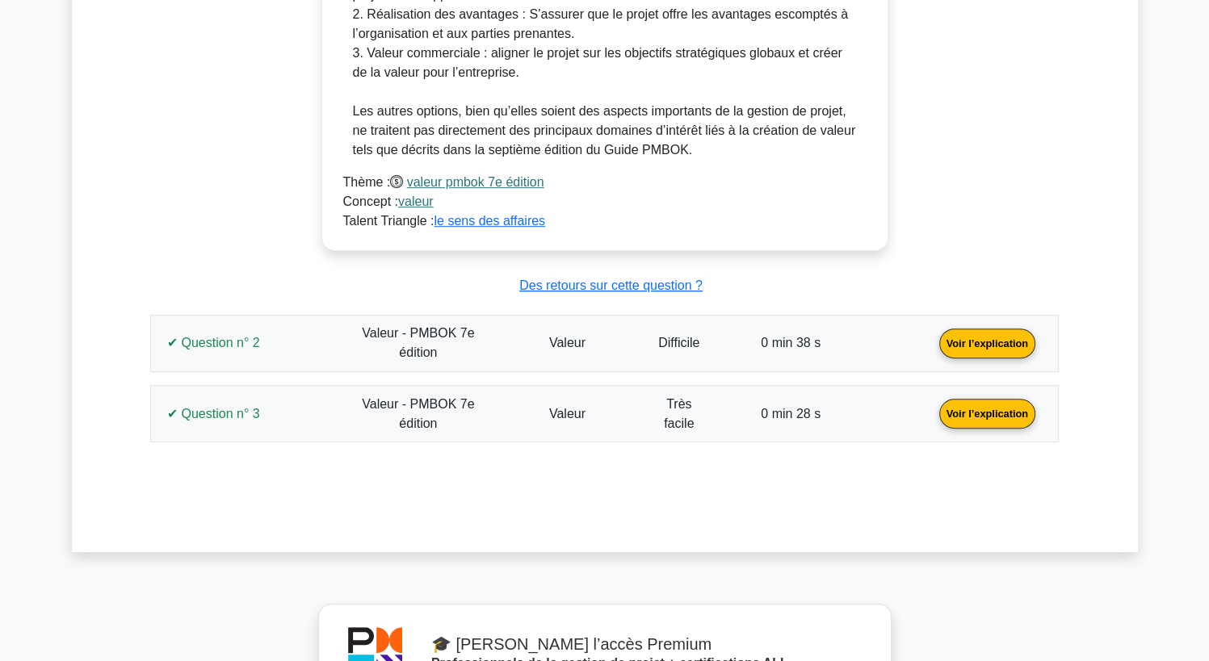
scroll to position [911, 0]
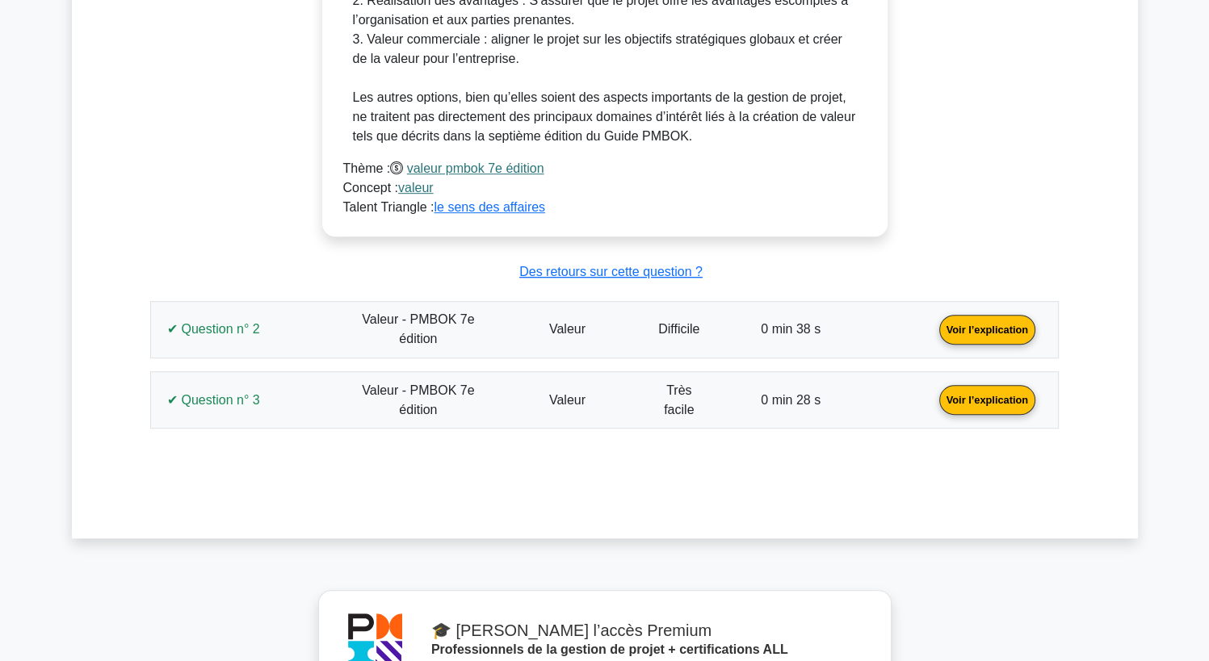
click at [980, 325] on link "Voir l’explication" at bounding box center [987, 329] width 109 height 14
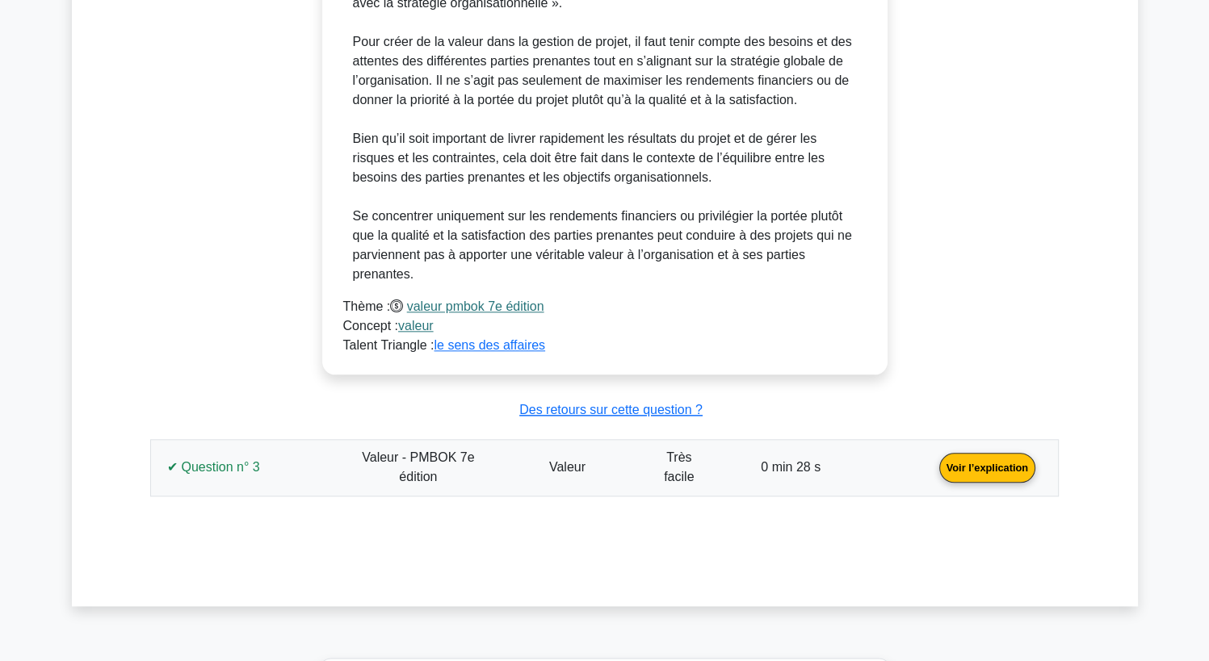
scroll to position [1769, 0]
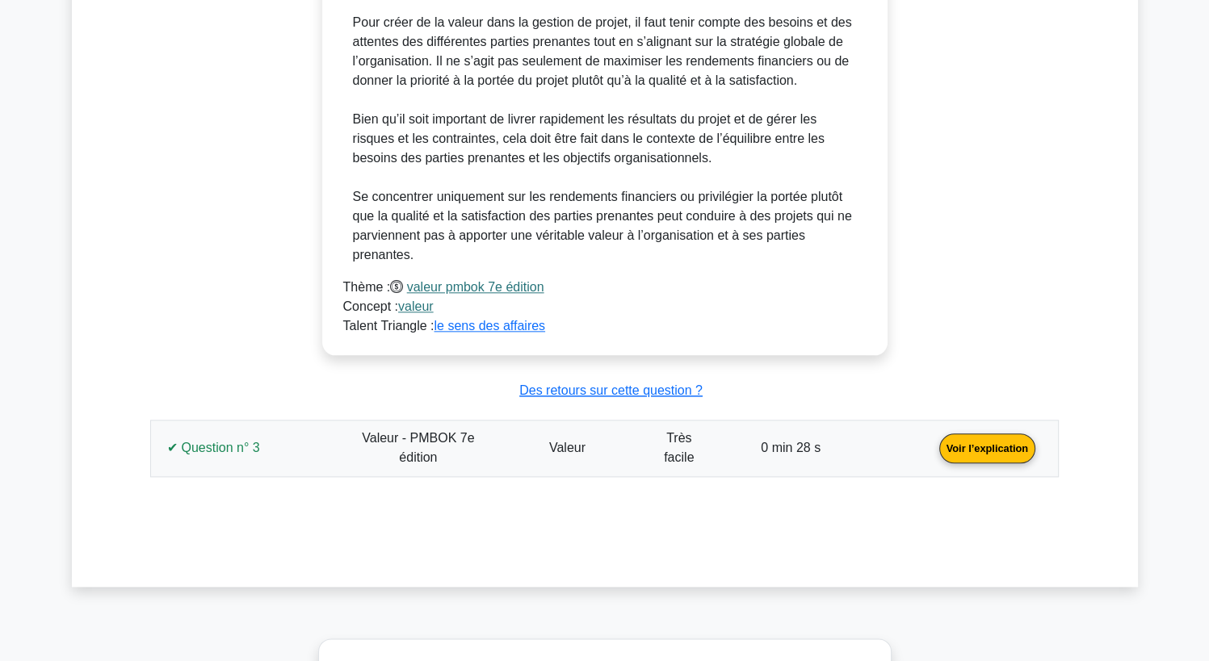
click at [1027, 440] on link "Voir l’explication" at bounding box center [987, 447] width 109 height 14
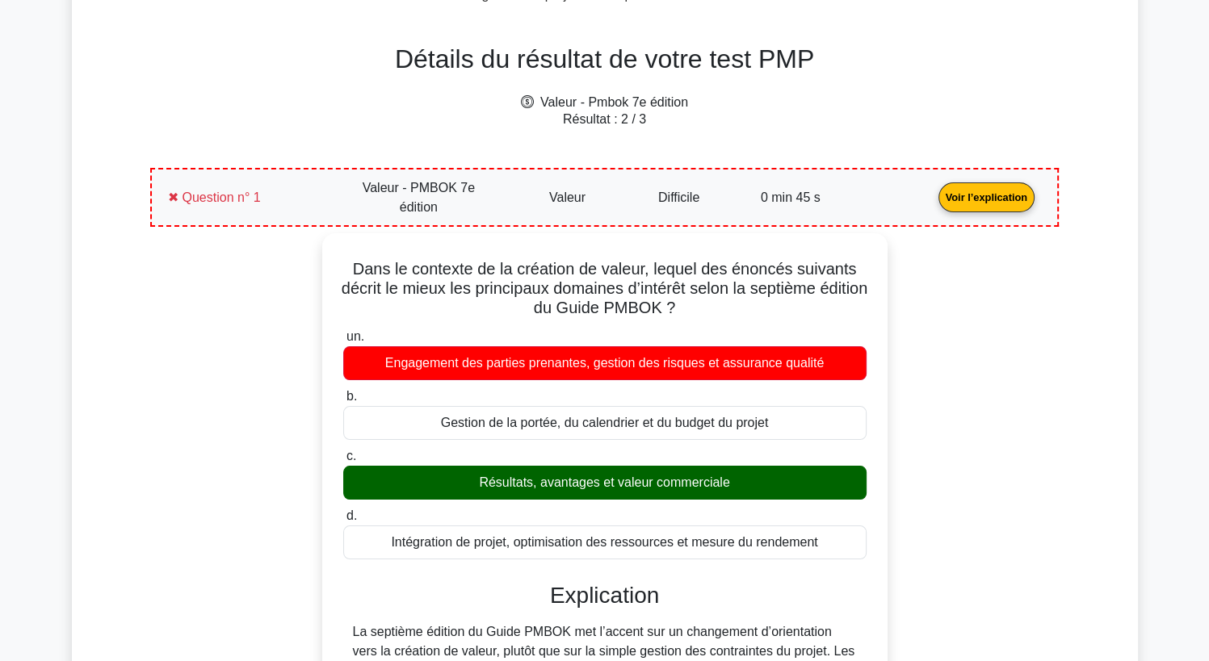
scroll to position [0, 0]
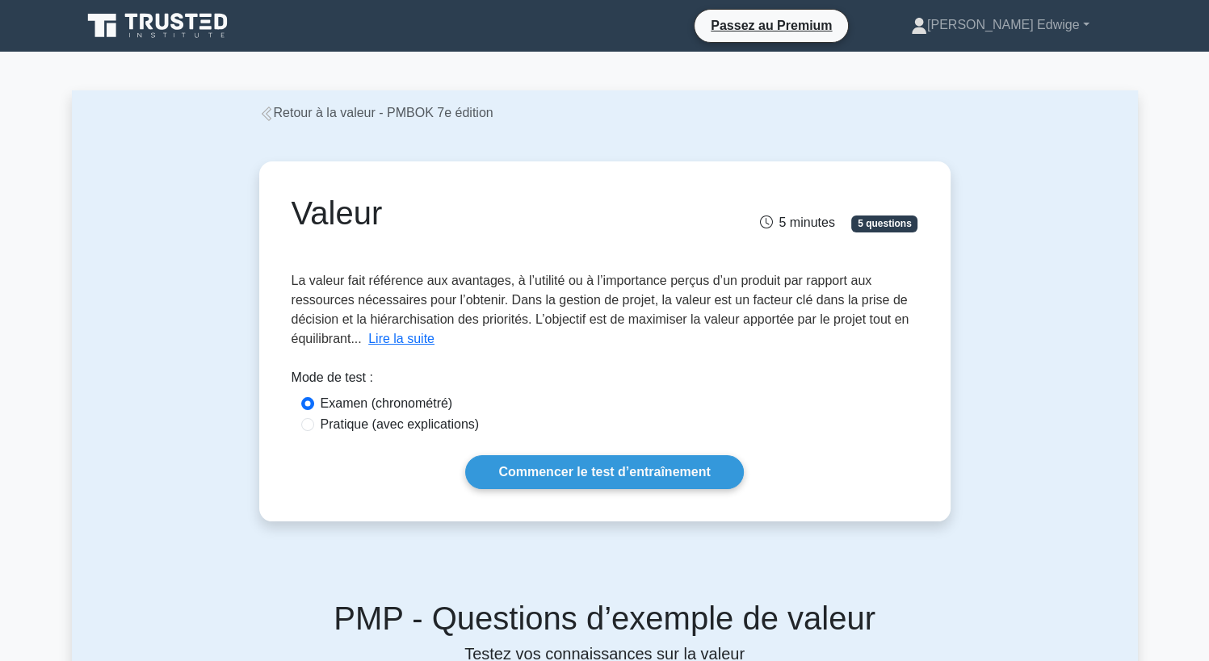
click at [289, 112] on link "Retour à la valeur - PMBOK 7e édition" at bounding box center [376, 113] width 234 height 14
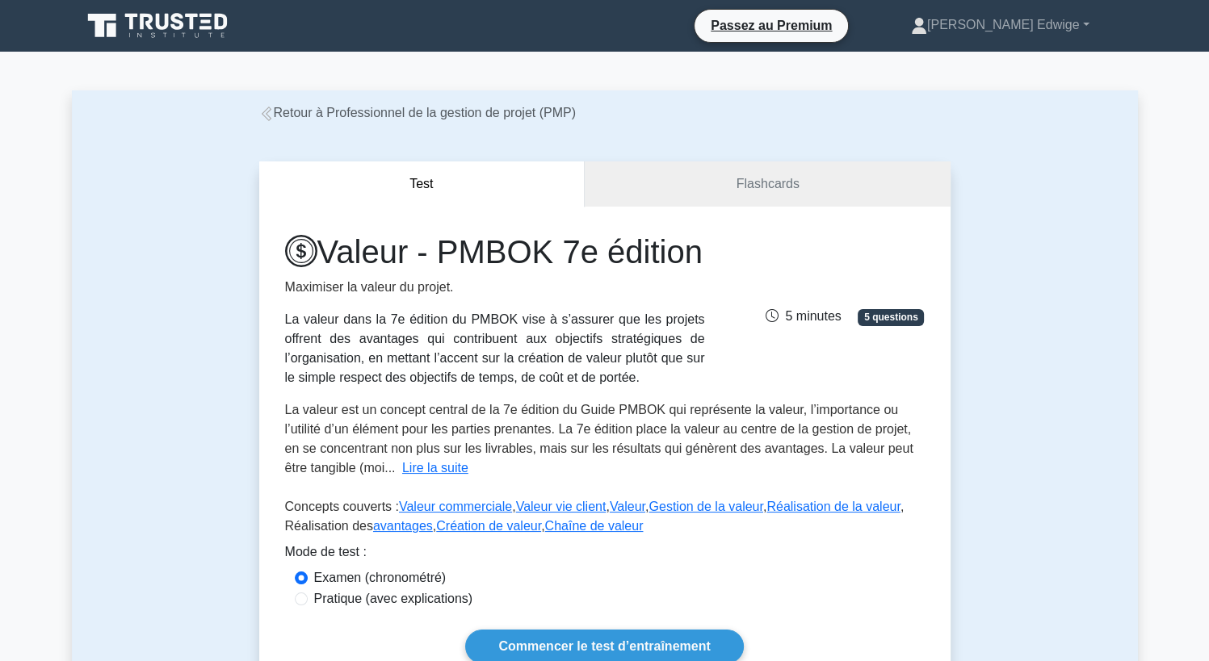
click at [289, 112] on link "Retour à Professionnel de la gestion de projet (PMP)" at bounding box center [417, 113] width 317 height 14
